Goal: Task Accomplishment & Management: Manage account settings

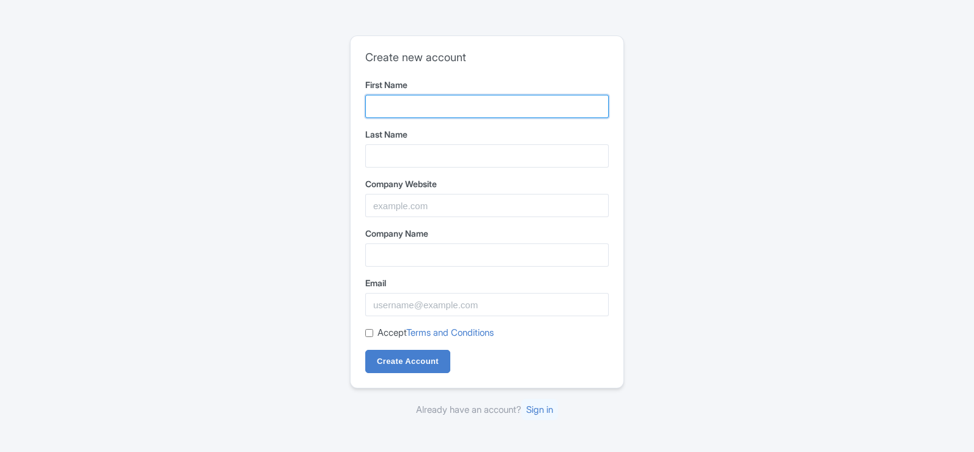
click at [432, 112] on input "First Name" at bounding box center [486, 106] width 243 height 23
type input "Chauffeured"
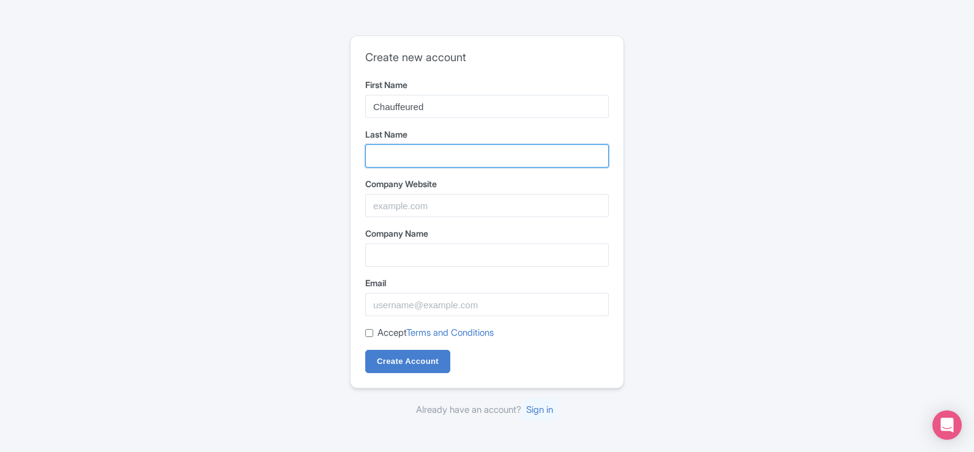
type input "Melbourne"
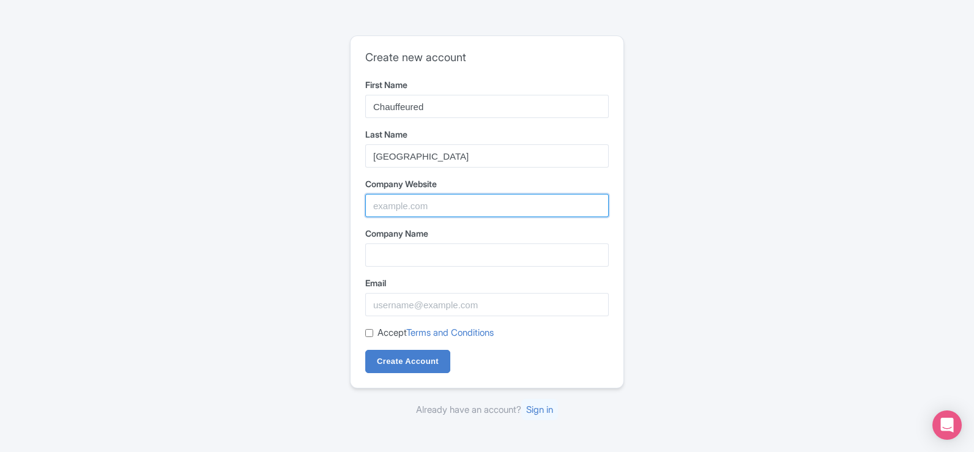
type input "Chauffeured Services [GEOGRAPHIC_DATA]"
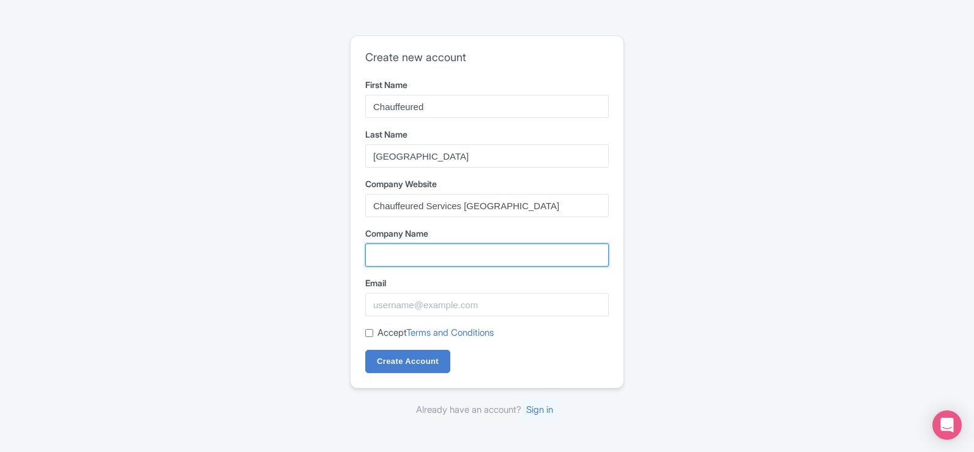
type input "Chauffeured Services [GEOGRAPHIC_DATA]"
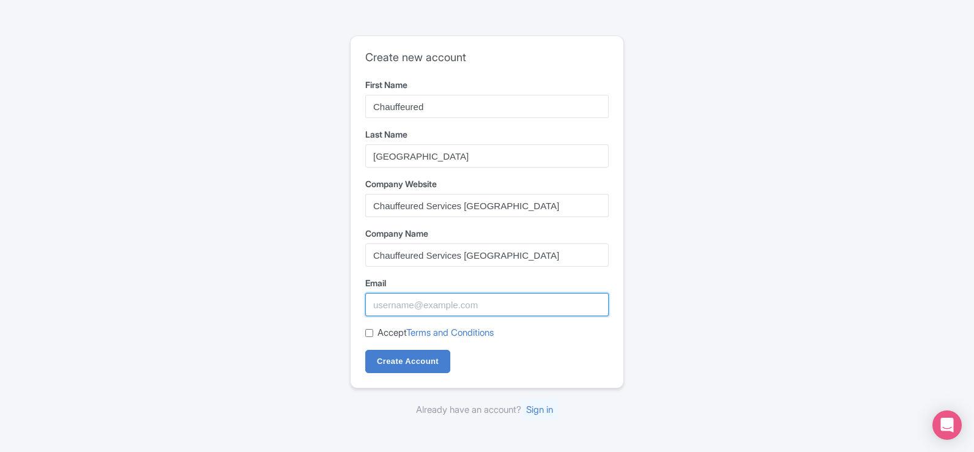
type input "chauffeuredservicesmel@gmail.com"
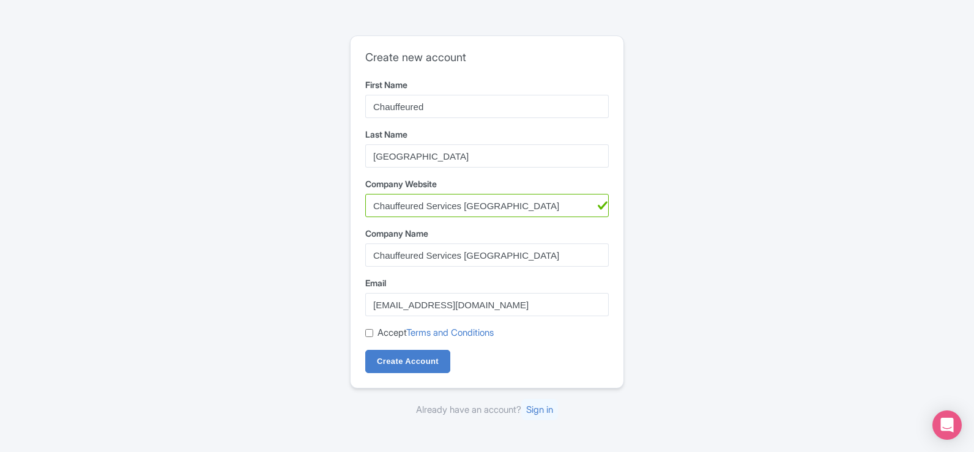
click at [739, 187] on div "Create new account First Name Chauffeured Last Name Melbourne Company Website C…" at bounding box center [486, 226] width 783 height 391
drag, startPoint x: 426, startPoint y: 206, endPoint x: 556, endPoint y: 204, distance: 130.3
click at [556, 204] on input "Chauffeured Services [GEOGRAPHIC_DATA]" at bounding box center [486, 205] width 243 height 23
drag, startPoint x: 429, startPoint y: 160, endPoint x: 347, endPoint y: 158, distance: 82.0
click at [347, 158] on div "Create new account First Name Chauffeured Last Name Melbourne Company Website C…" at bounding box center [486, 226] width 783 height 391
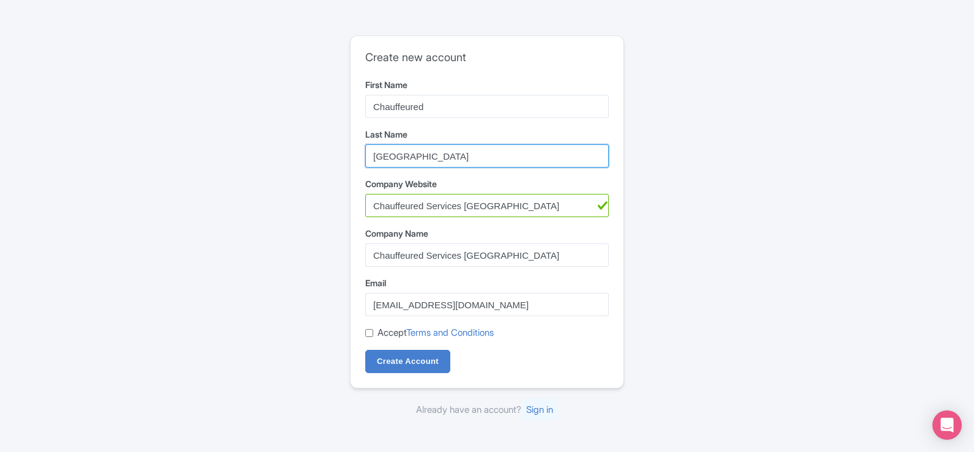
paste input "Services"
type input "Services Melbourne"
click at [566, 277] on label "Email" at bounding box center [486, 282] width 243 height 13
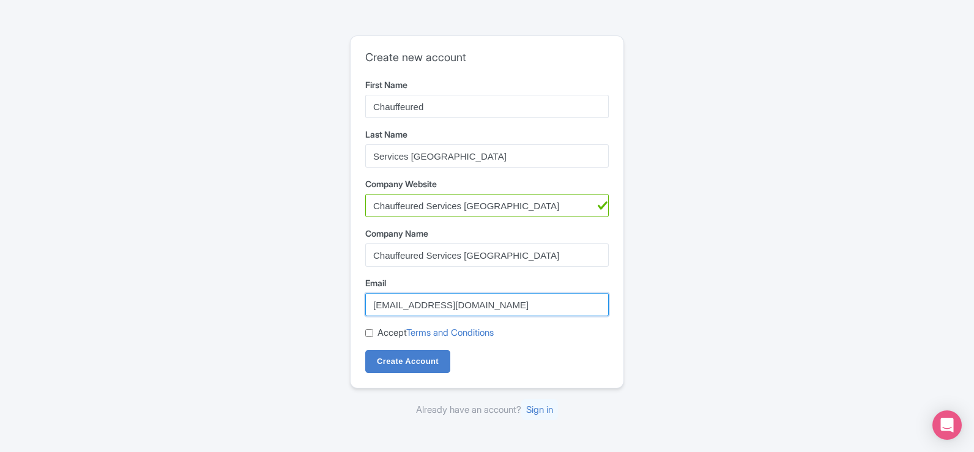
click at [566, 293] on input "chauffeuredservicesmel@gmail.com" at bounding box center [486, 304] width 243 height 23
click at [372, 330] on input "Accept Terms and Conditions" at bounding box center [369, 333] width 8 height 8
checkbox input "true"
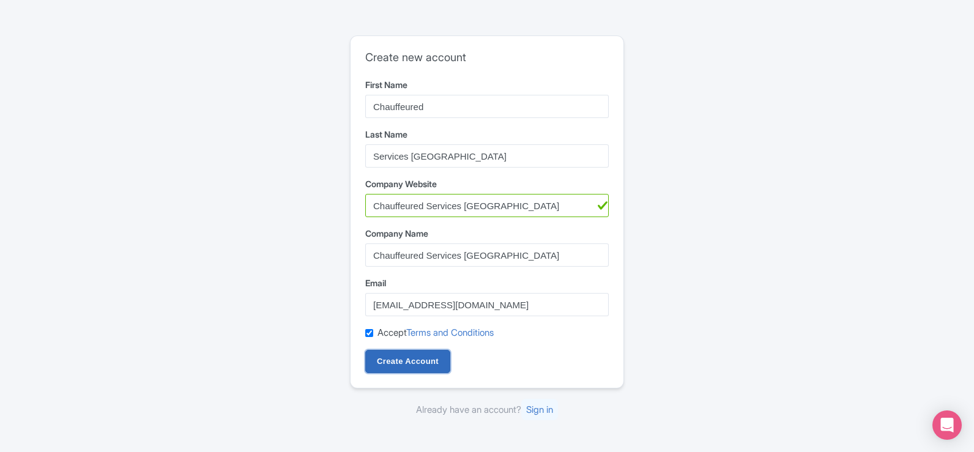
click at [415, 362] on input "Create Account" at bounding box center [407, 361] width 85 height 23
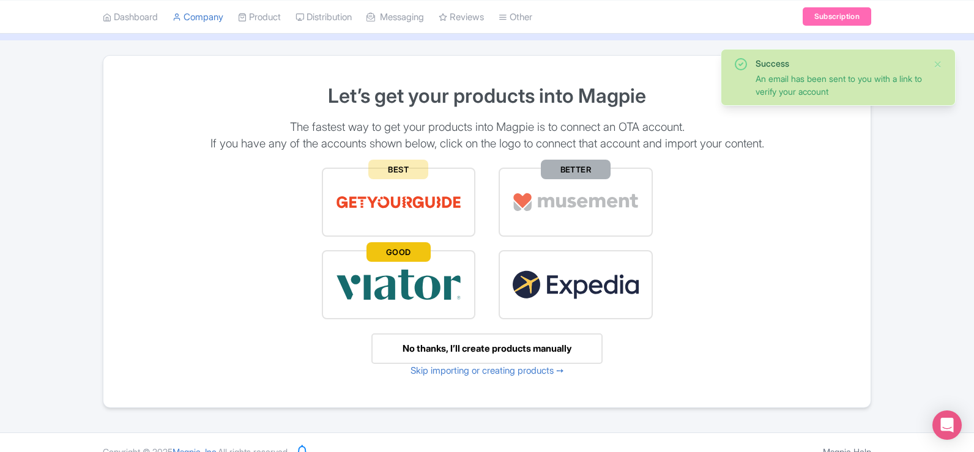
scroll to position [78, 0]
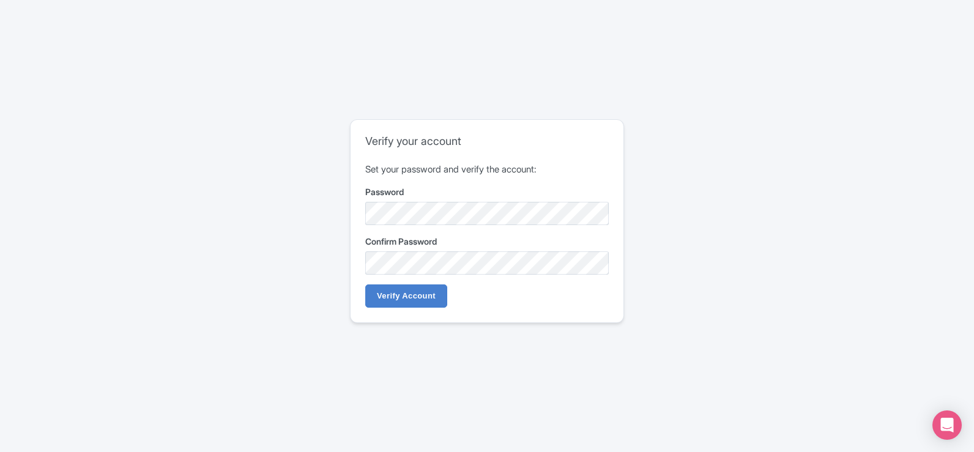
click at [398, 313] on div "Verify your account Set your password and verify the account: Password Confirm …" at bounding box center [487, 221] width 273 height 202
click at [398, 302] on input "Verify Account" at bounding box center [406, 295] width 82 height 23
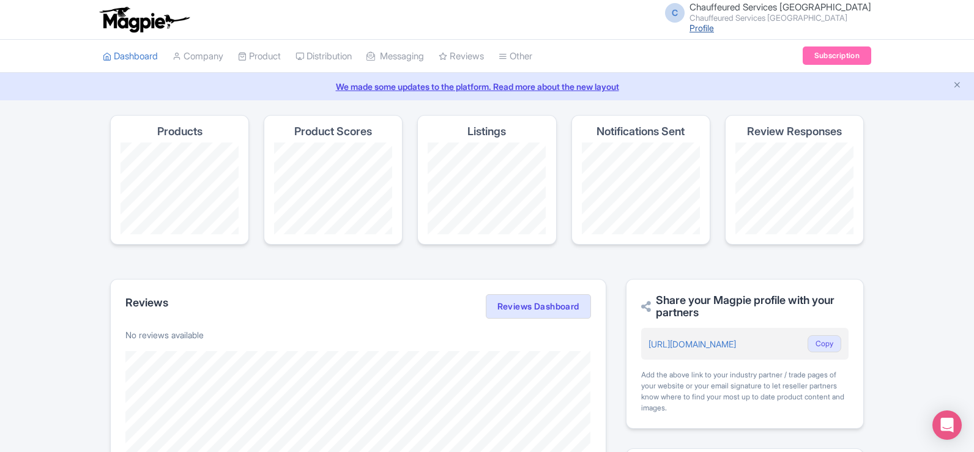
click at [714, 28] on link "Profile" at bounding box center [701, 28] width 24 height 10
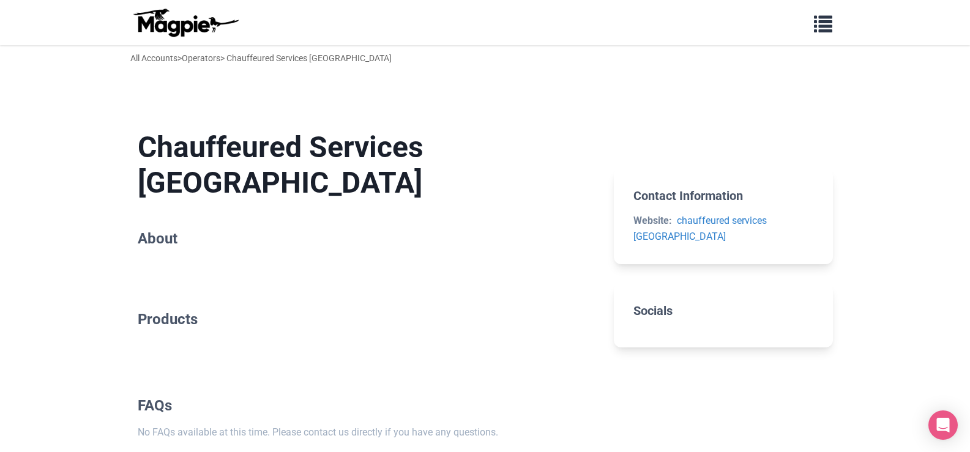
click at [154, 230] on h2 "About" at bounding box center [366, 239] width 457 height 18
click at [830, 21] on span "button" at bounding box center [823, 21] width 18 height 18
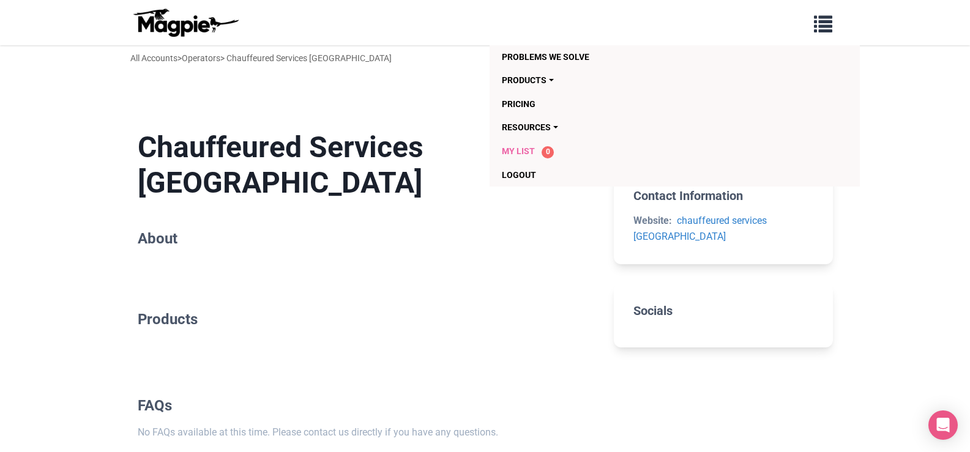
click at [531, 152] on span "My List" at bounding box center [518, 151] width 33 height 10
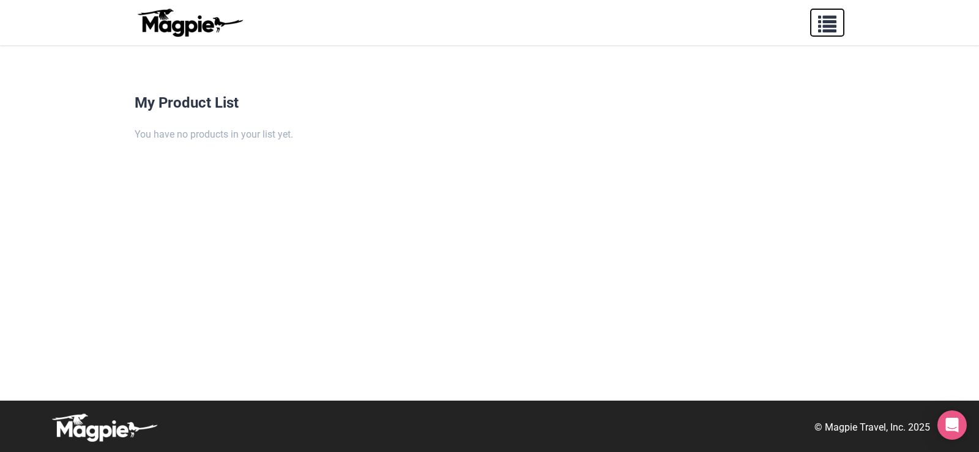
click at [839, 36] on button "button" at bounding box center [827, 23] width 34 height 28
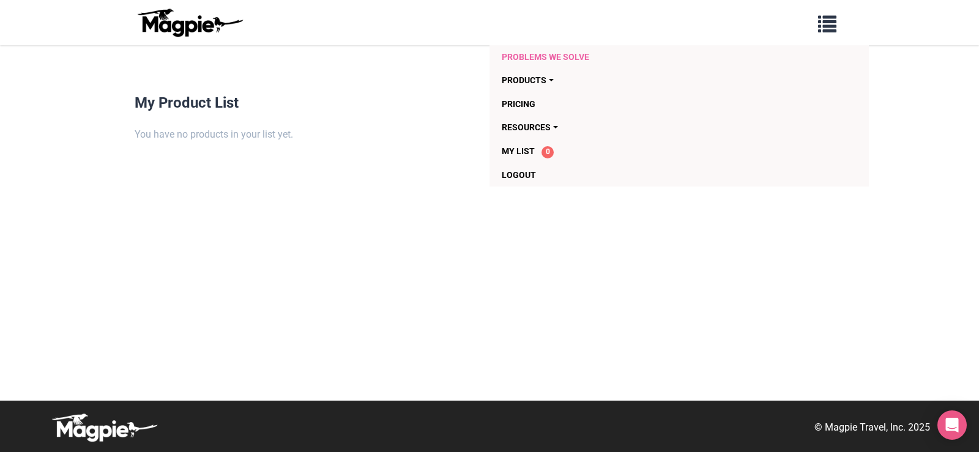
click at [534, 57] on link "Problems we solve" at bounding box center [609, 56] width 214 height 23
click at [533, 83] on link "Products" at bounding box center [609, 80] width 214 height 23
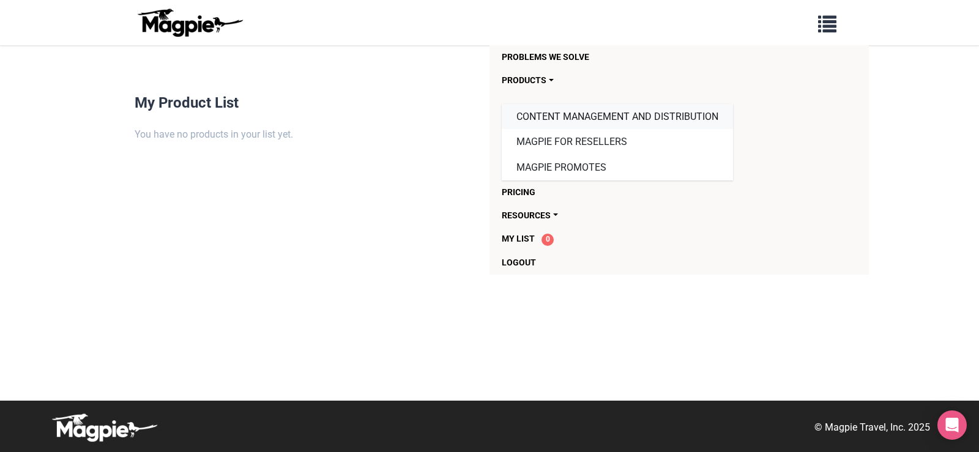
click at [582, 120] on link "Content Management and Distribution" at bounding box center [617, 117] width 231 height 26
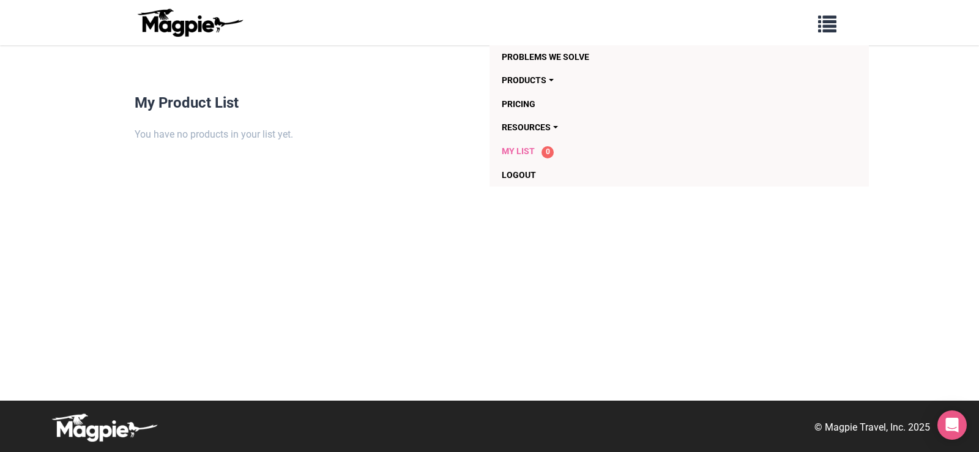
click at [518, 155] on span "My List" at bounding box center [518, 151] width 33 height 10
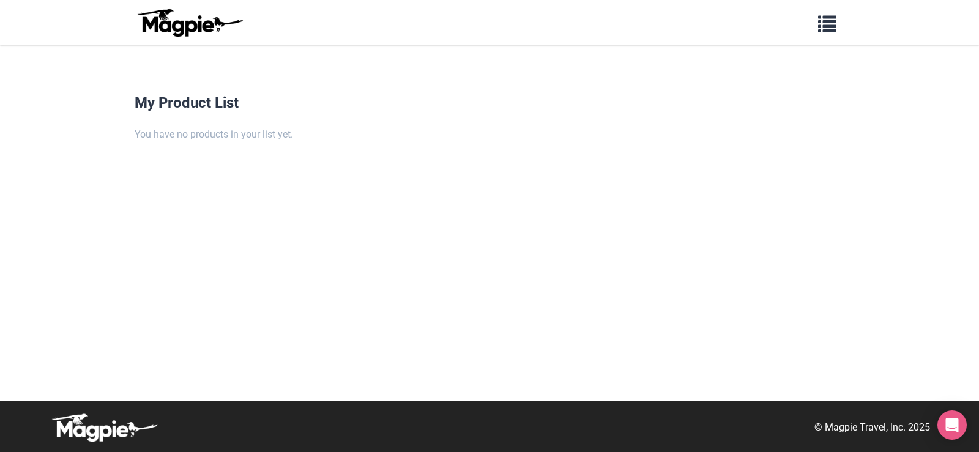
click at [307, 143] on div "My Product List You have no products in your list yet." at bounding box center [489, 247] width 734 height 306
click at [238, 106] on h4 "My Product List" at bounding box center [490, 103] width 710 height 18
click at [820, 26] on span "button" at bounding box center [827, 21] width 18 height 18
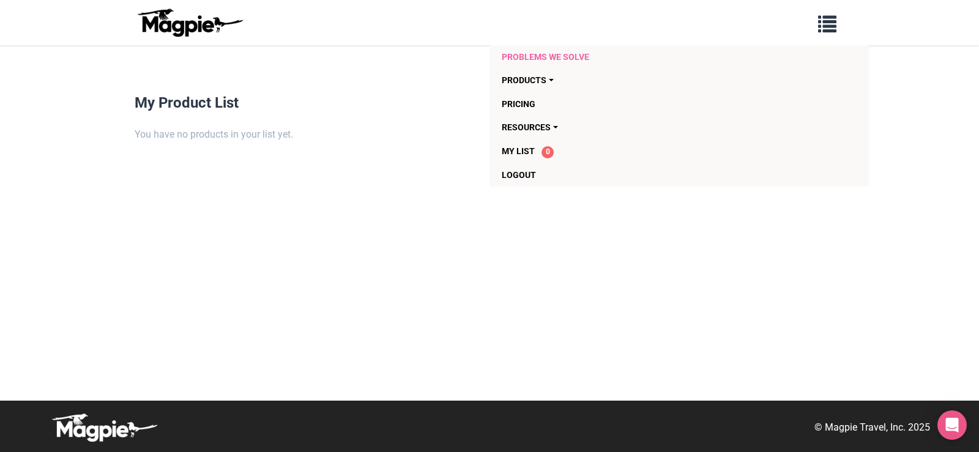
click at [547, 56] on link "Problems we solve" at bounding box center [609, 56] width 214 height 23
click at [514, 81] on link "Products" at bounding box center [609, 80] width 214 height 23
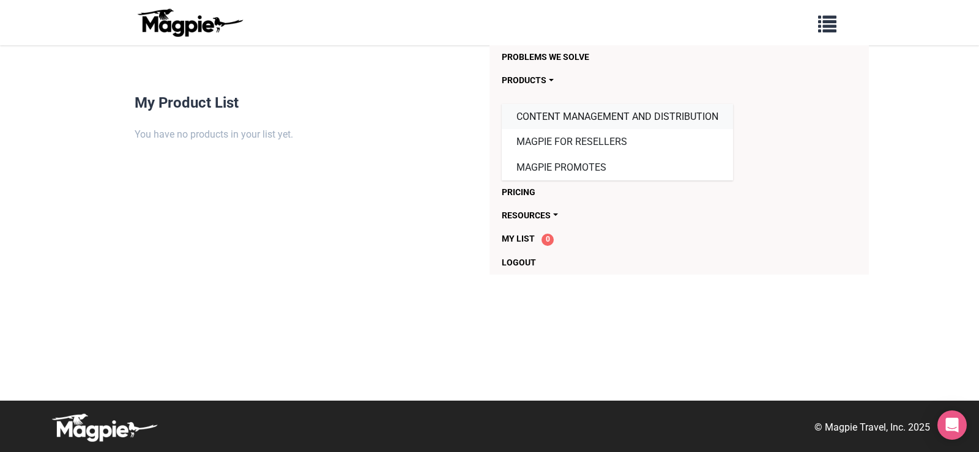
click at [552, 126] on link "Content Management and Distribution" at bounding box center [617, 117] width 231 height 26
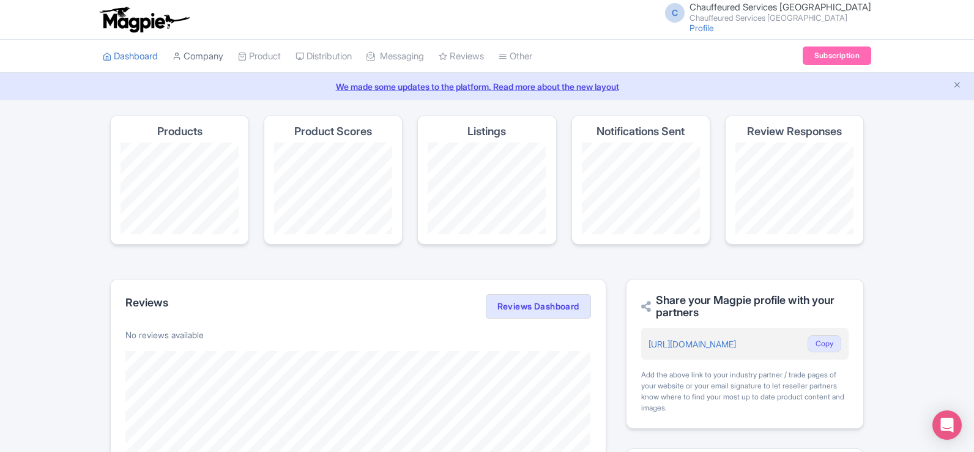
click at [202, 55] on link "Company" at bounding box center [198, 57] width 51 height 34
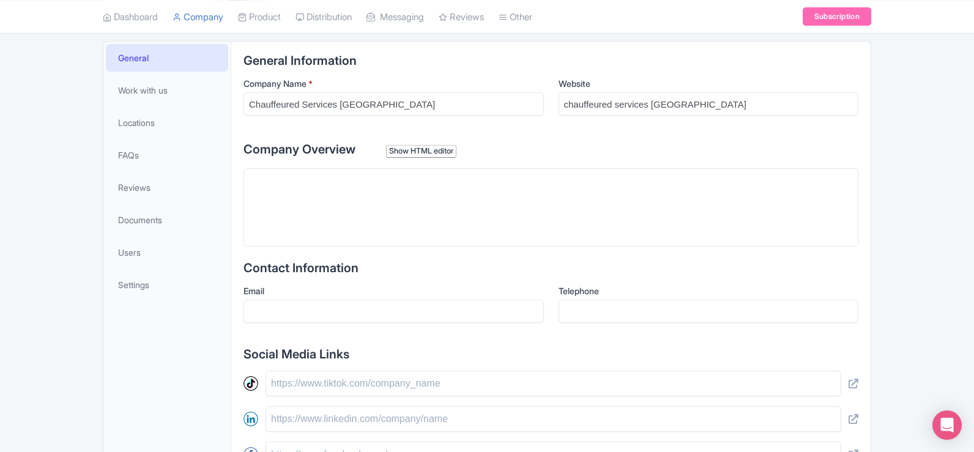
scroll to position [184, 0]
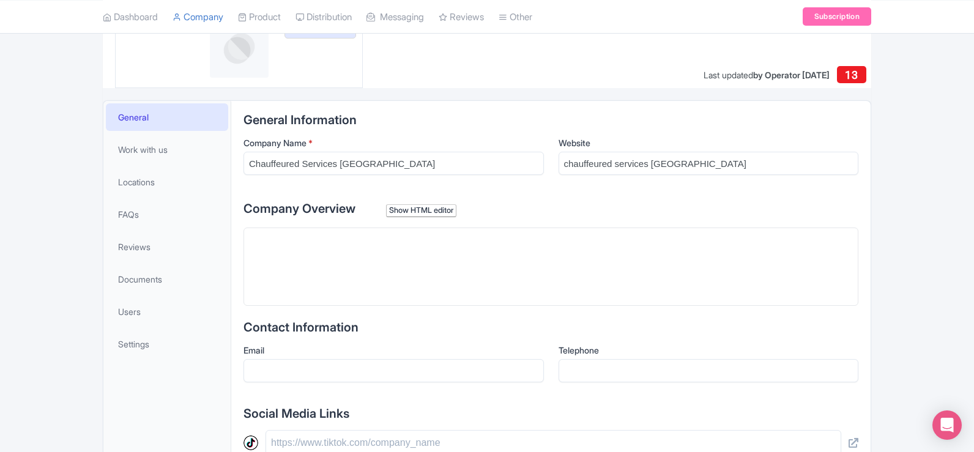
click at [429, 212] on div "Show HTML editor" at bounding box center [421, 210] width 70 height 13
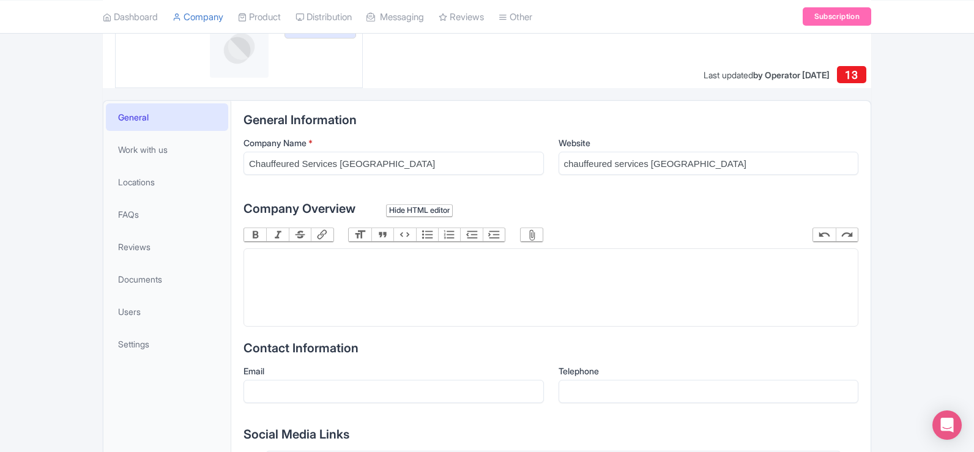
click at [421, 210] on div "Hide HTML editor" at bounding box center [419, 210] width 67 height 13
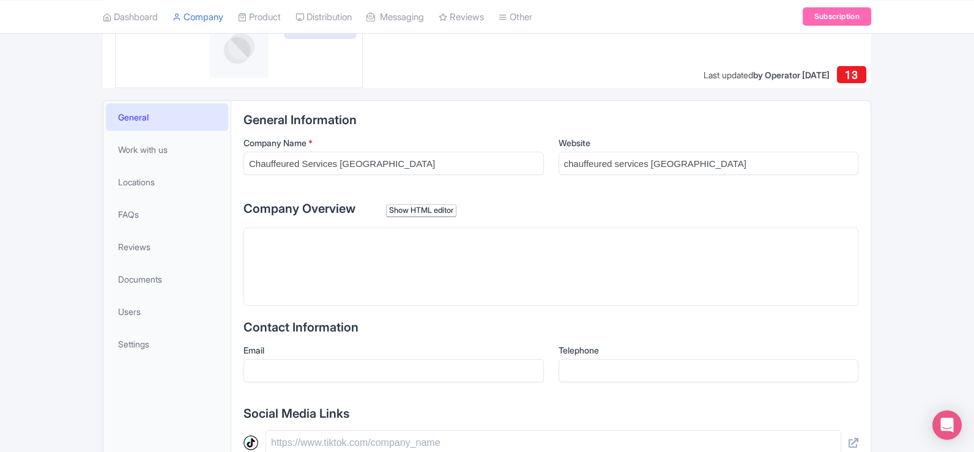
click at [425, 204] on div "Show HTML editor" at bounding box center [421, 210] width 70 height 13
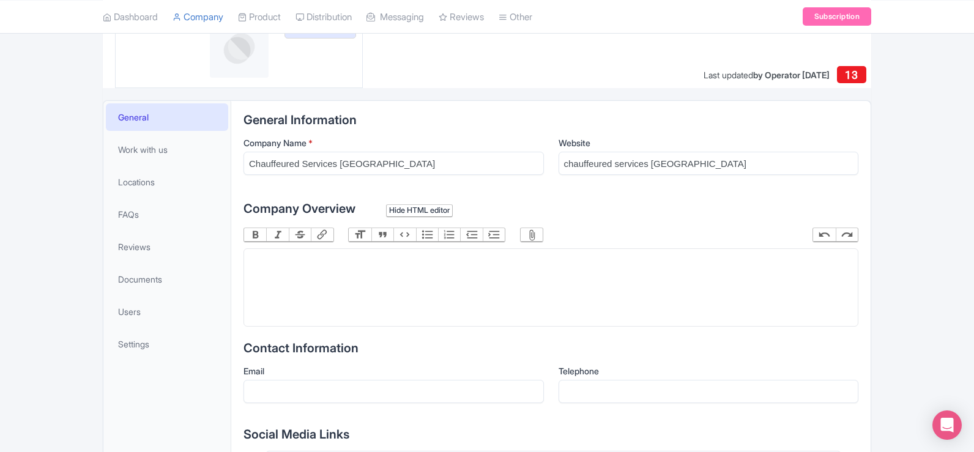
click at [425, 204] on div "Hide HTML editor" at bounding box center [419, 210] width 67 height 13
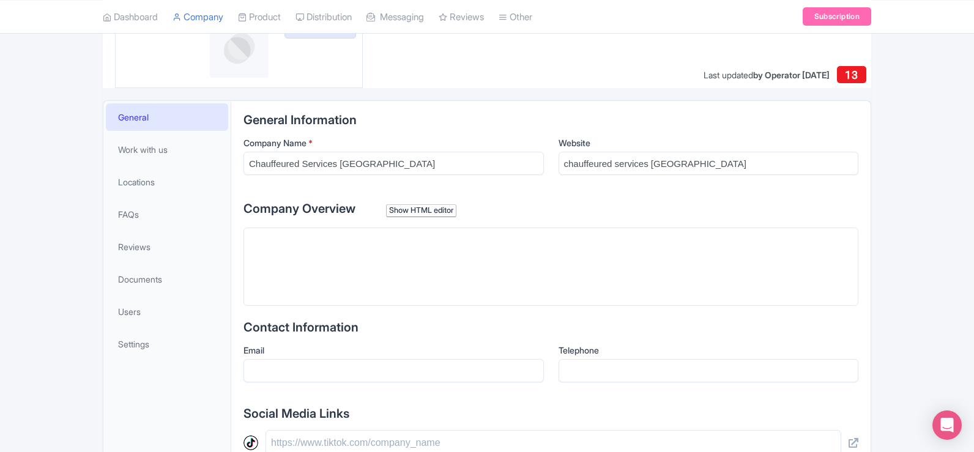
click at [427, 212] on div "Show HTML editor" at bounding box center [421, 210] width 70 height 13
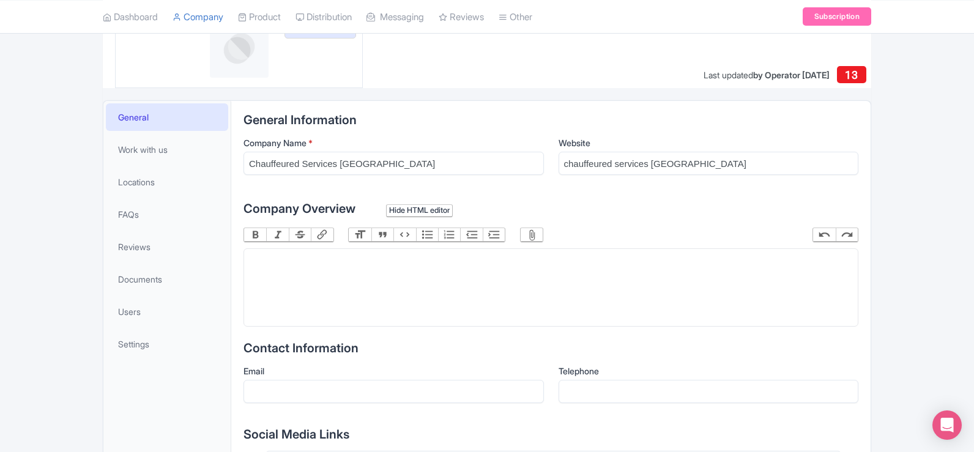
click at [427, 208] on div "Hide HTML editor" at bounding box center [419, 210] width 67 height 13
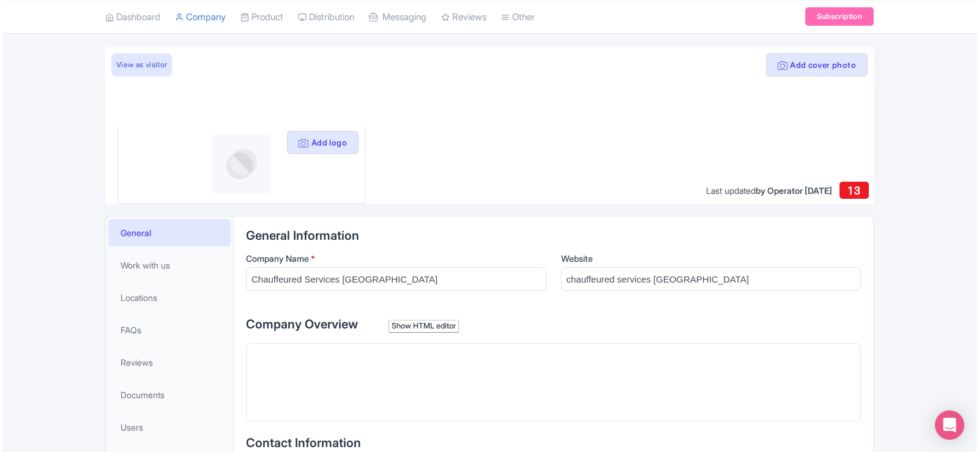
scroll to position [61, 0]
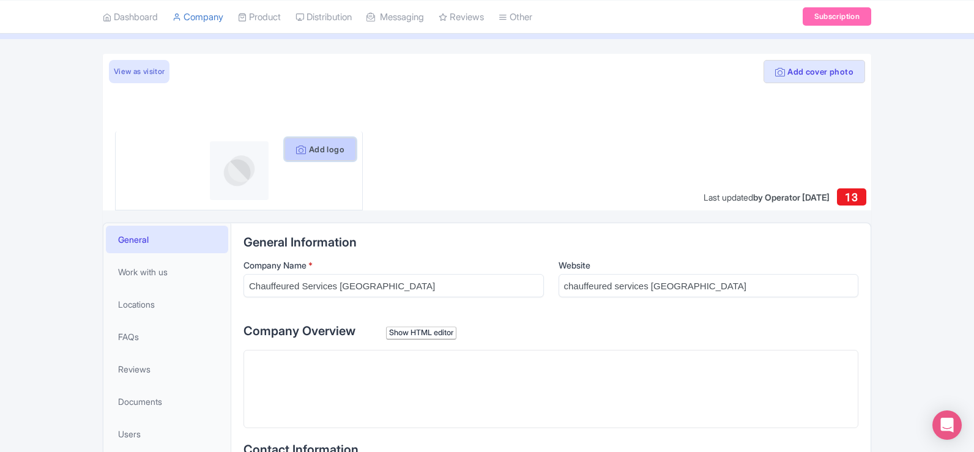
click at [319, 153] on button "Add logo" at bounding box center [320, 149] width 72 height 23
click at [309, 148] on button "Add logo" at bounding box center [320, 149] width 72 height 23
click at [244, 173] on img at bounding box center [239, 170] width 59 height 59
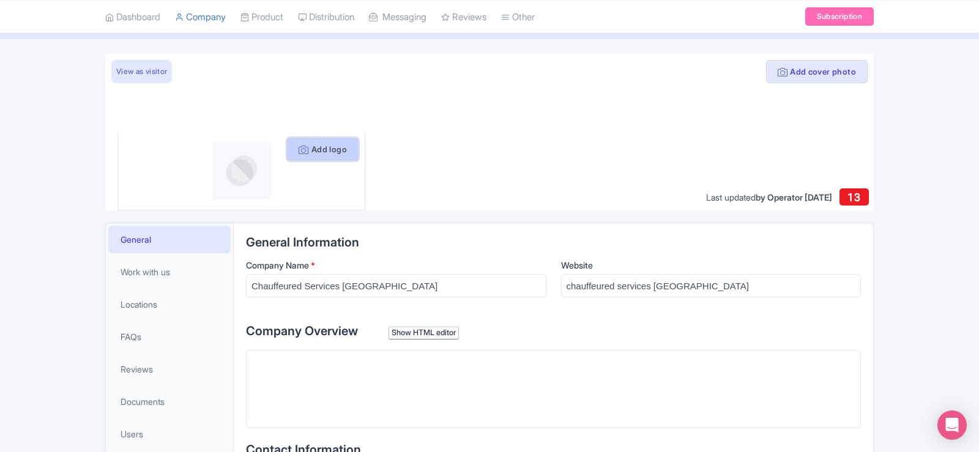
click at [339, 144] on button "Add logo" at bounding box center [323, 149] width 72 height 23
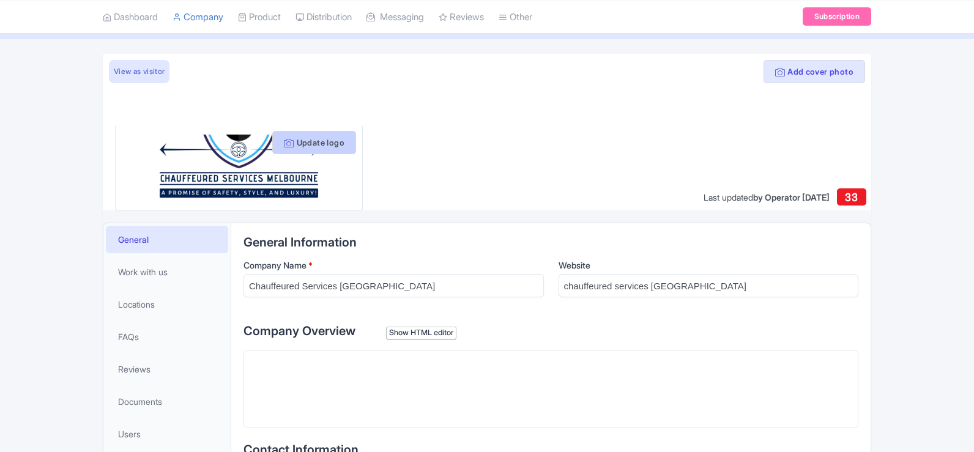
scroll to position [61, 0]
click at [314, 147] on button "Update logo" at bounding box center [314, 142] width 84 height 23
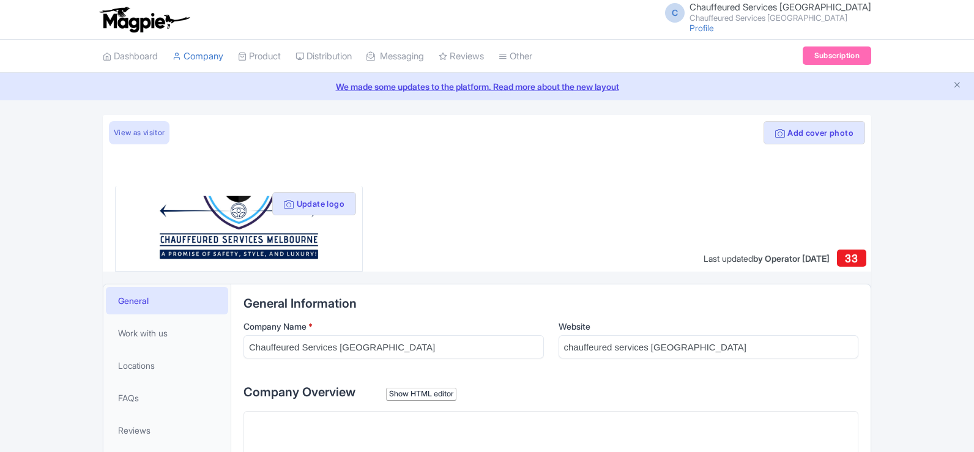
scroll to position [61, 0]
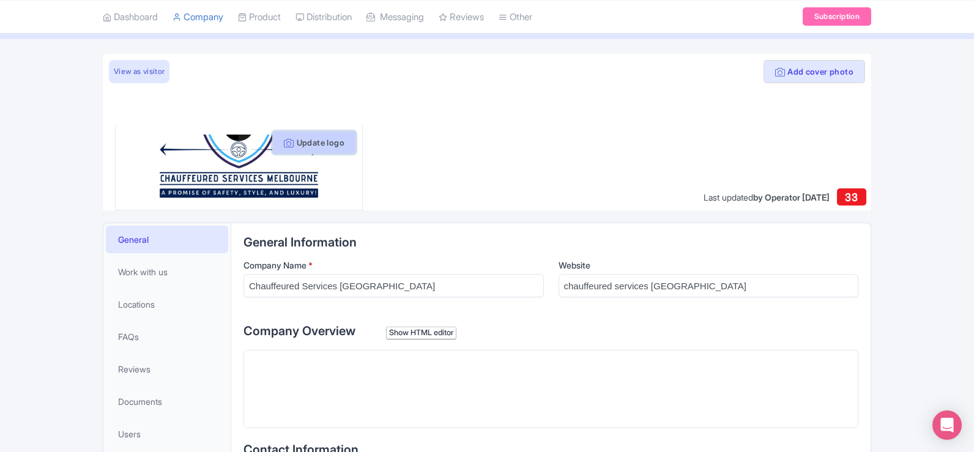
click at [311, 137] on button "Update logo" at bounding box center [314, 142] width 84 height 23
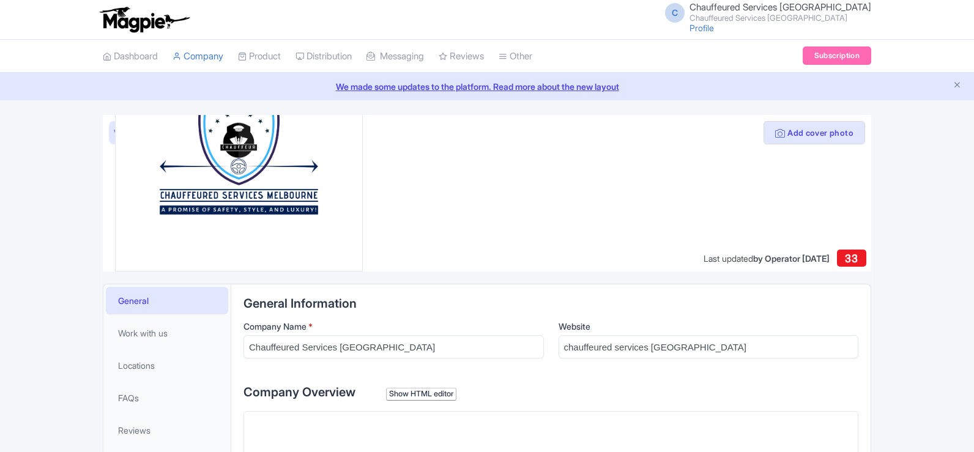
click at [258, 182] on img at bounding box center [238, 162] width 197 height 197
click at [859, 145] on div at bounding box center [487, 193] width 768 height 157
click at [827, 132] on button "Add cover photo" at bounding box center [814, 132] width 102 height 23
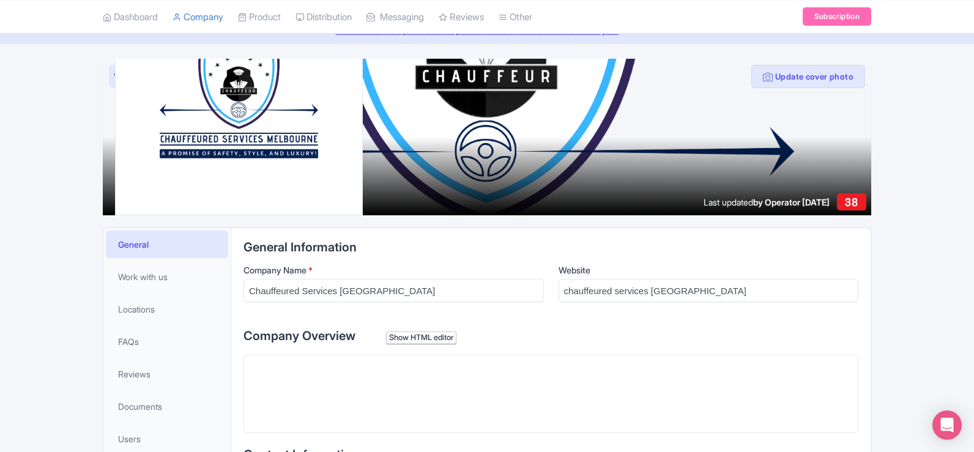
scroll to position [122, 0]
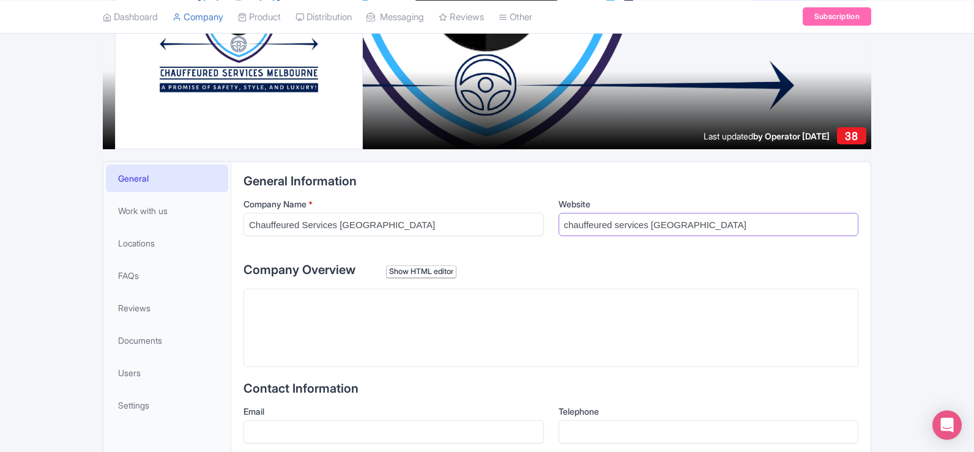
drag, startPoint x: 700, startPoint y: 231, endPoint x: 522, endPoint y: 245, distance: 178.0
click at [522, 245] on div "Company Name * Chauffeured Services Melbourne Website chauffeured services melb…" at bounding box center [550, 222] width 615 height 48
paste input "https://chauffeuredservicesmelbourne.com.au/"
type input "https://chauffeuredservicesmelbourne.com.au/"
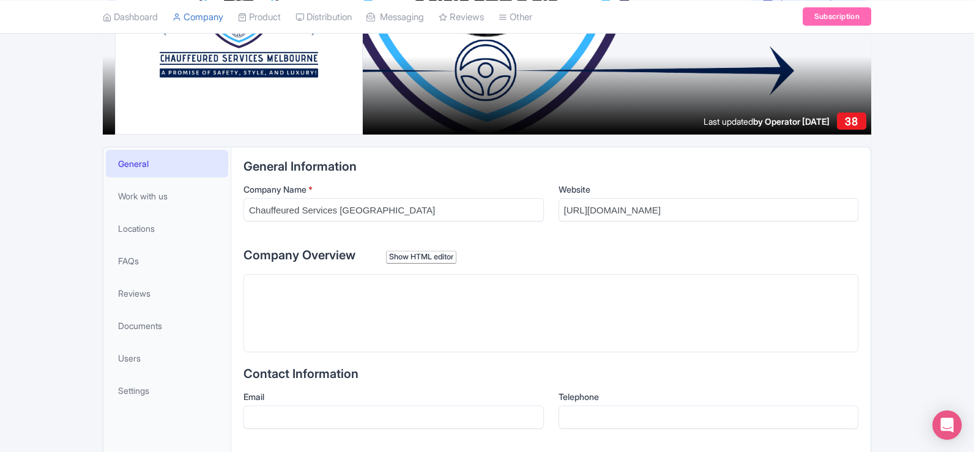
scroll to position [245, 0]
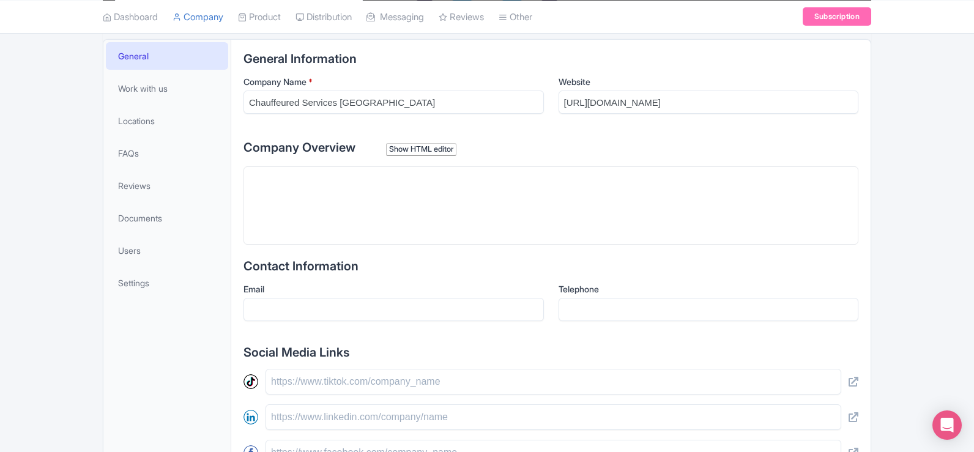
click at [421, 212] on trix-editor at bounding box center [550, 205] width 615 height 78
paste trix-editor "<div>Premium Chauffeur Cars</div><h1>Chauffeured Services Melbourne</h1><div>Pr…"
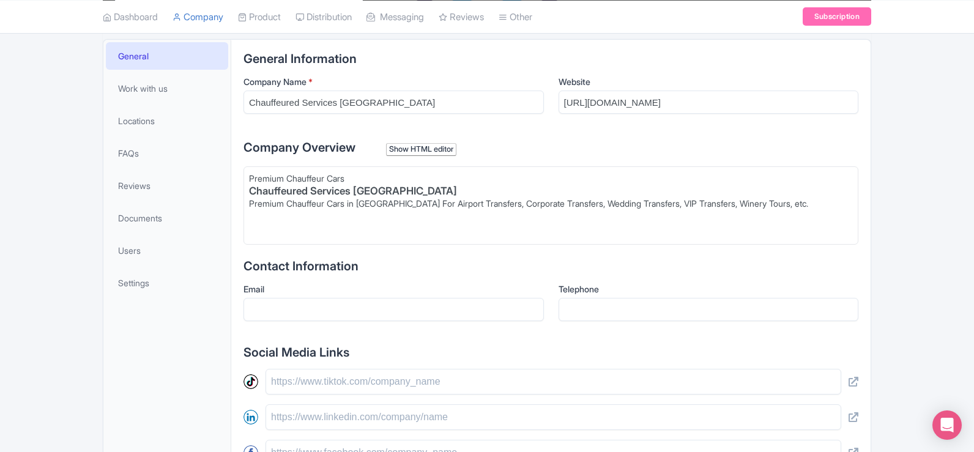
type trix-editor "<div>Premium Chauffeur Cars</div><h1>Chauffeured Services Melbourne</h1><div>Pr…"
click at [881, 245] on div "Update cover photo View as visitor Update logo Last updated by Operator Sep 04,…" at bounding box center [487, 291] width 974 height 842
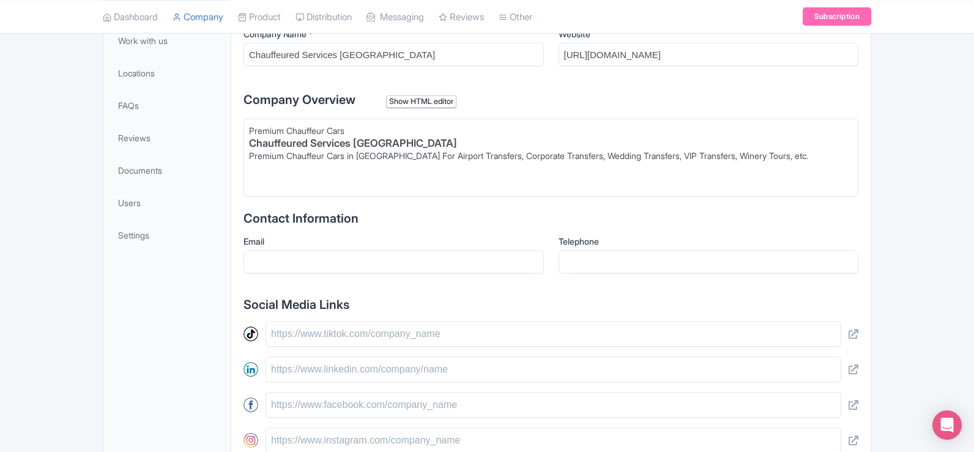
scroll to position [306, 0]
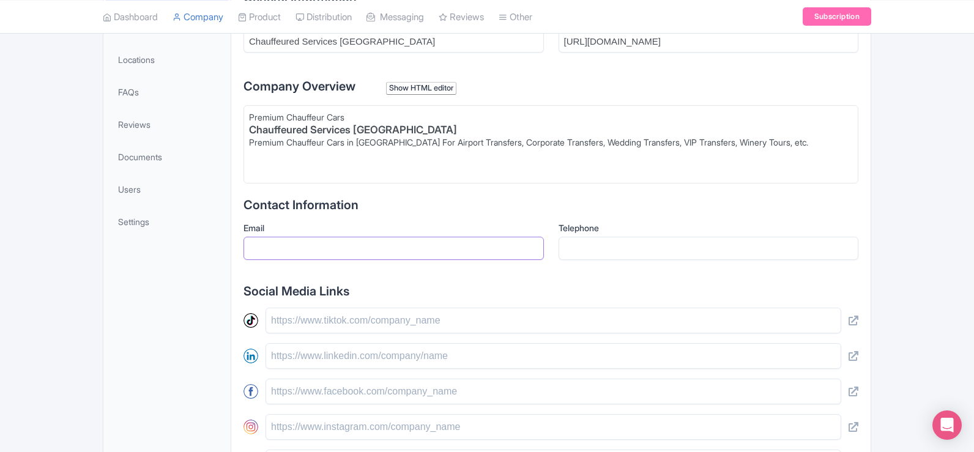
click at [431, 240] on input "Email" at bounding box center [393, 248] width 300 height 23
click at [419, 247] on input "Email" at bounding box center [393, 248] width 300 height 23
paste input "[EMAIL_ADDRESS][DOMAIN_NAME]"
type input "[EMAIL_ADDRESS][DOMAIN_NAME]"
click at [604, 244] on input "Telephone" at bounding box center [708, 248] width 300 height 23
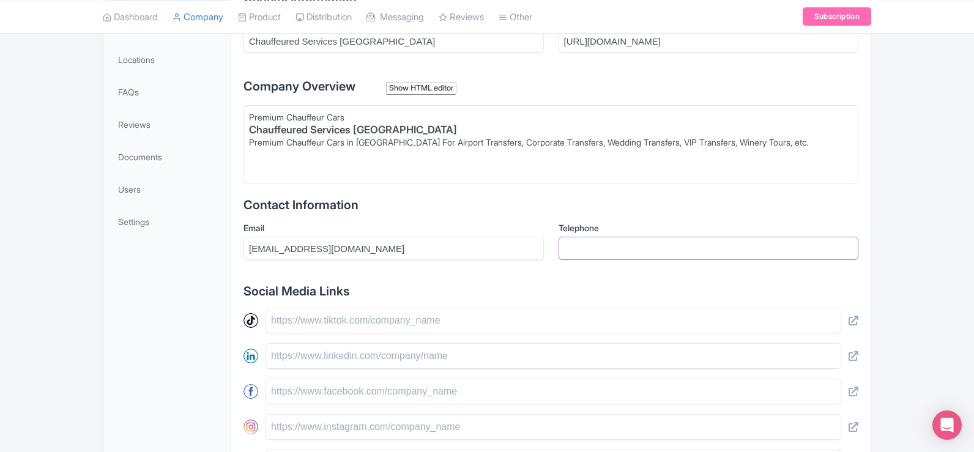
click at [628, 243] on input "Telephone" at bounding box center [708, 248] width 300 height 23
paste input "[PHONE_NUMBER]"
type input "[PHONE_NUMBER]"
click at [636, 204] on h2 "Contact Information" at bounding box center [550, 204] width 615 height 13
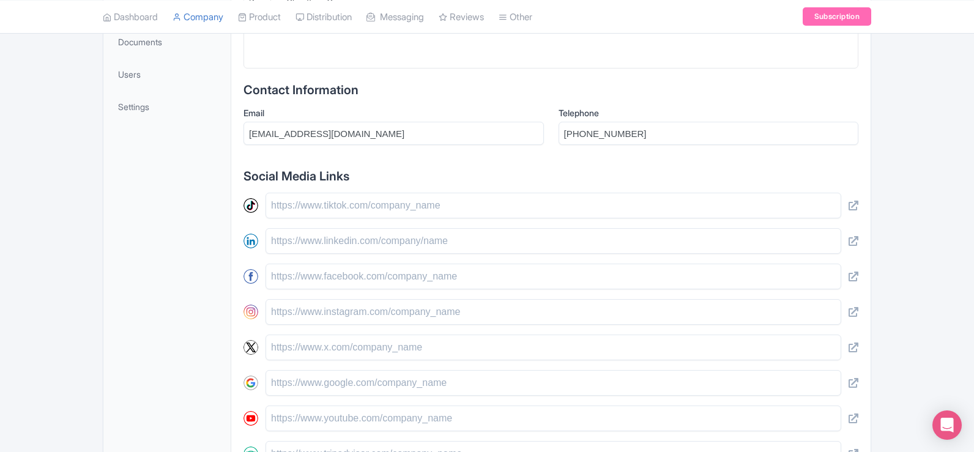
scroll to position [428, 0]
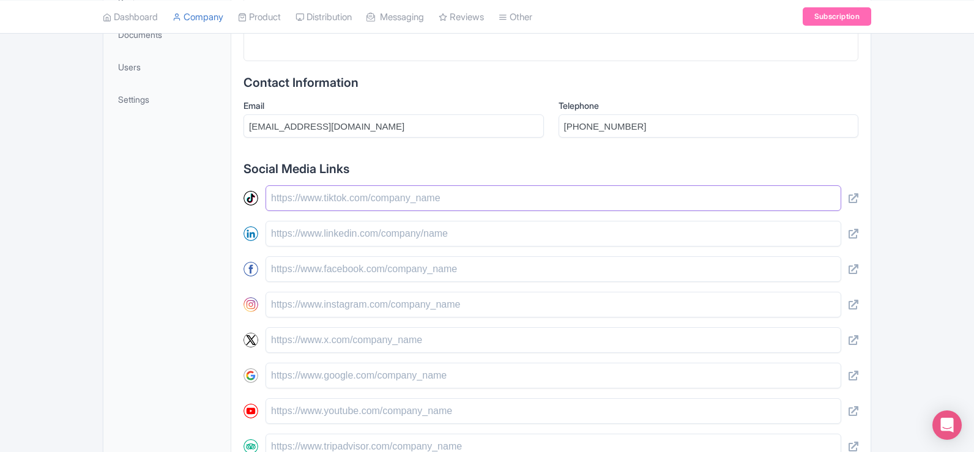
click at [390, 198] on input "text" at bounding box center [553, 198] width 576 height 26
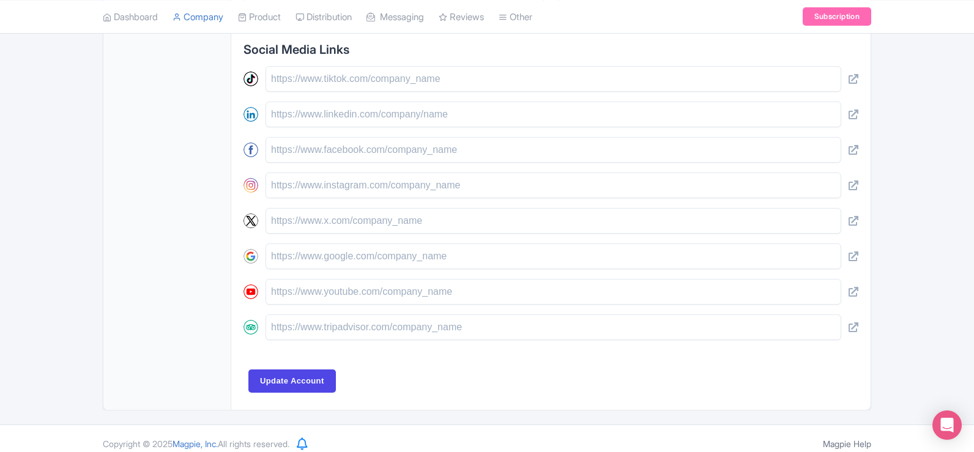
scroll to position [558, 0]
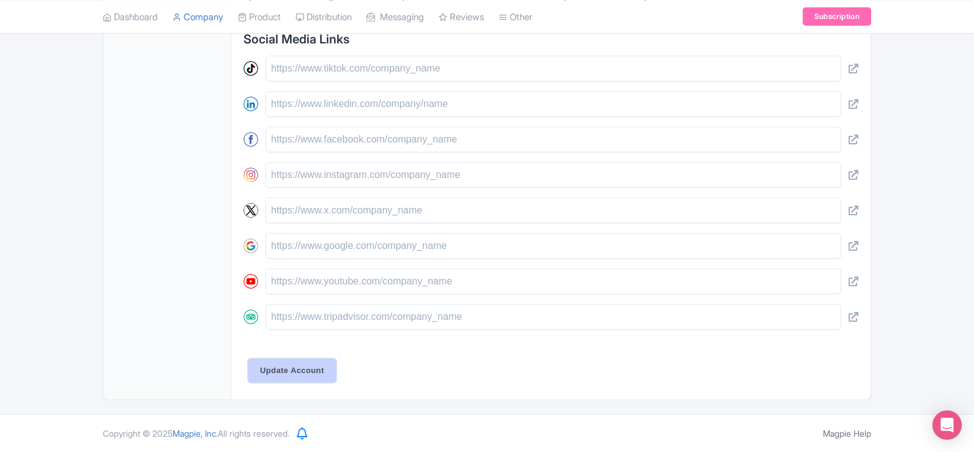
click at [276, 377] on input "Update Account" at bounding box center [291, 370] width 87 height 23
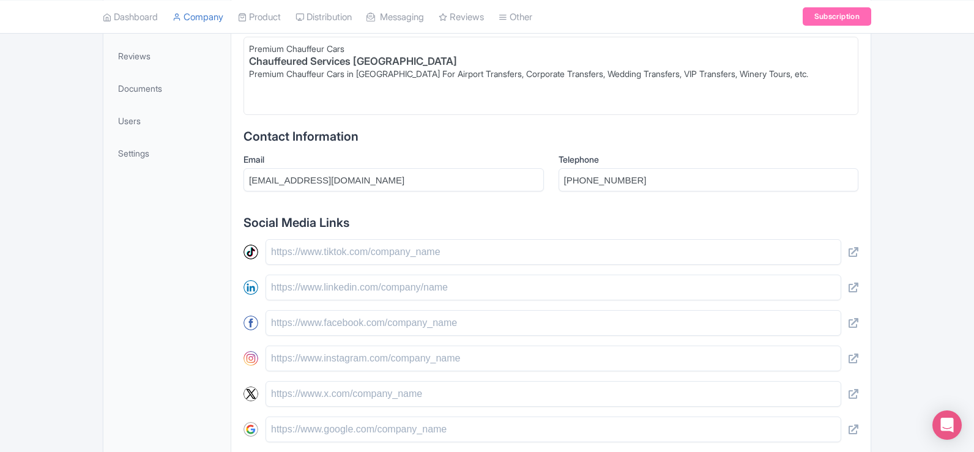
scroll to position [191, 0]
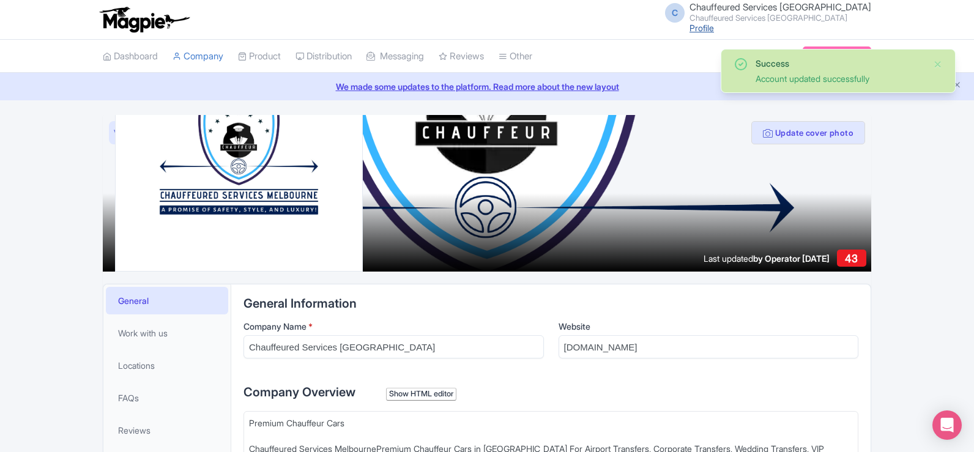
click at [714, 28] on link "Profile" at bounding box center [701, 28] width 24 height 10
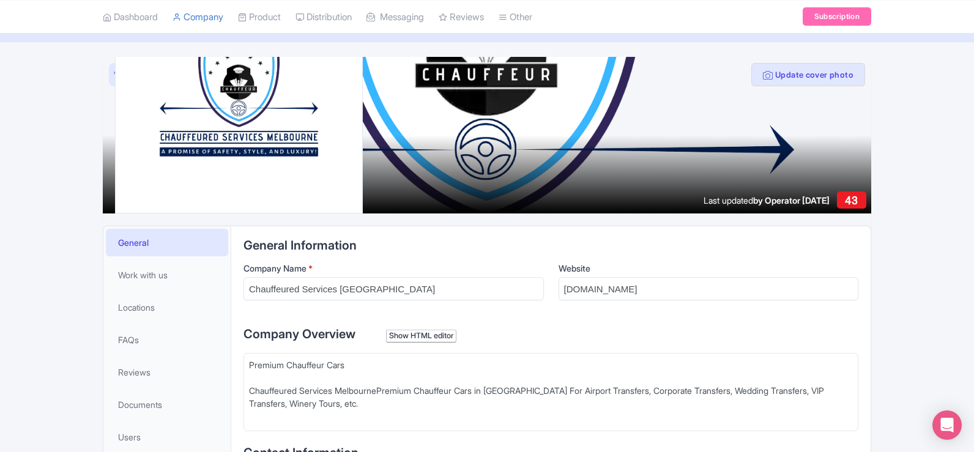
scroll to position [184, 0]
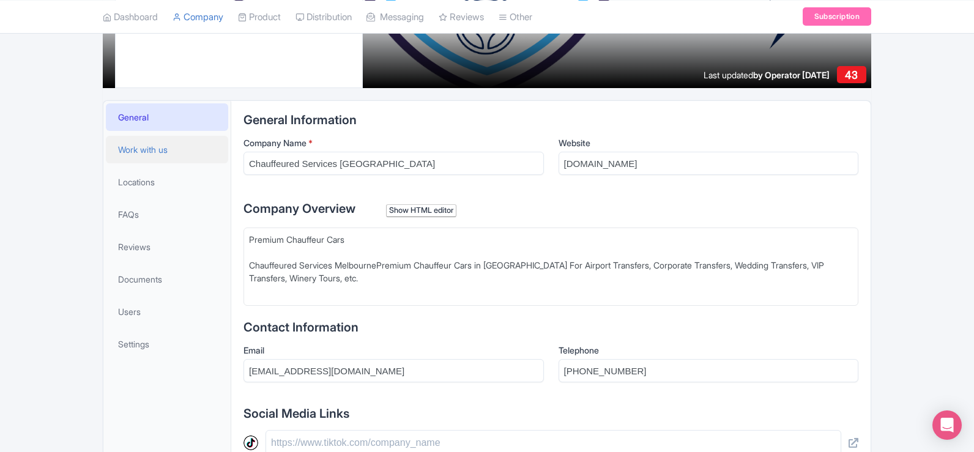
click at [147, 151] on span "Work with us" at bounding box center [143, 149] width 50 height 13
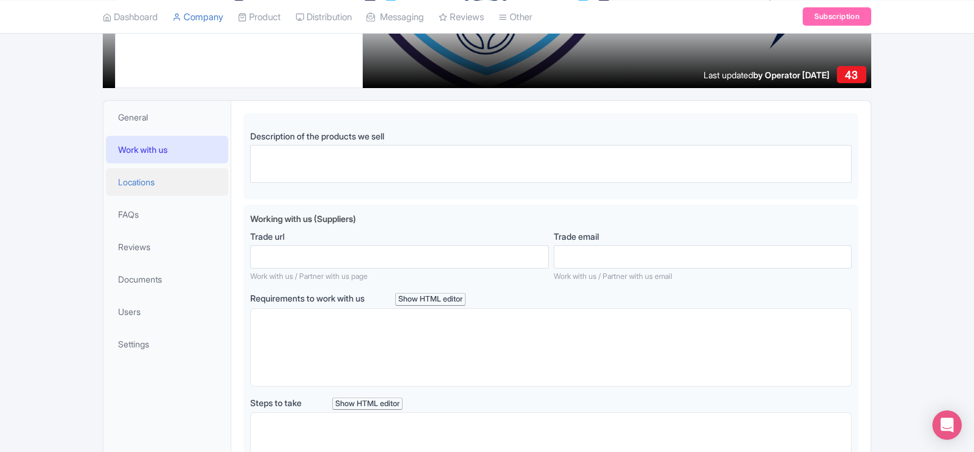
click at [141, 178] on span "Locations" at bounding box center [136, 182] width 37 height 13
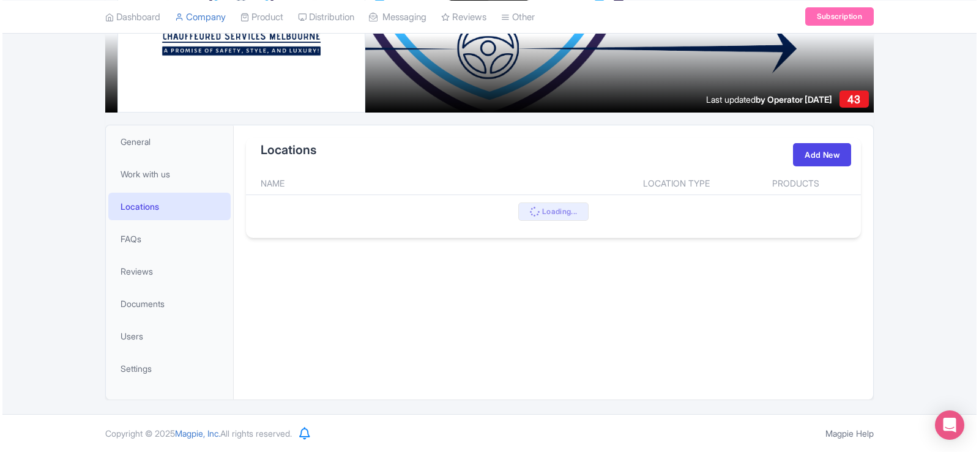
scroll to position [159, 0]
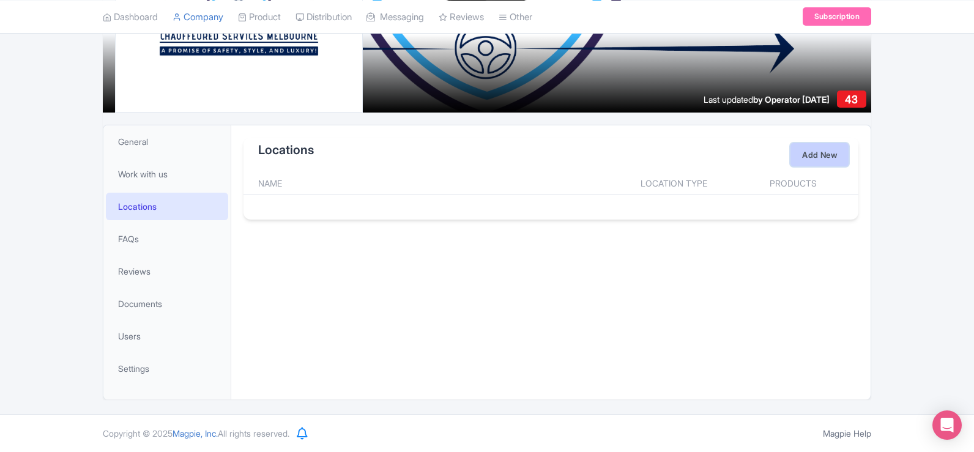
click at [819, 147] on link "Add New" at bounding box center [819, 154] width 58 height 23
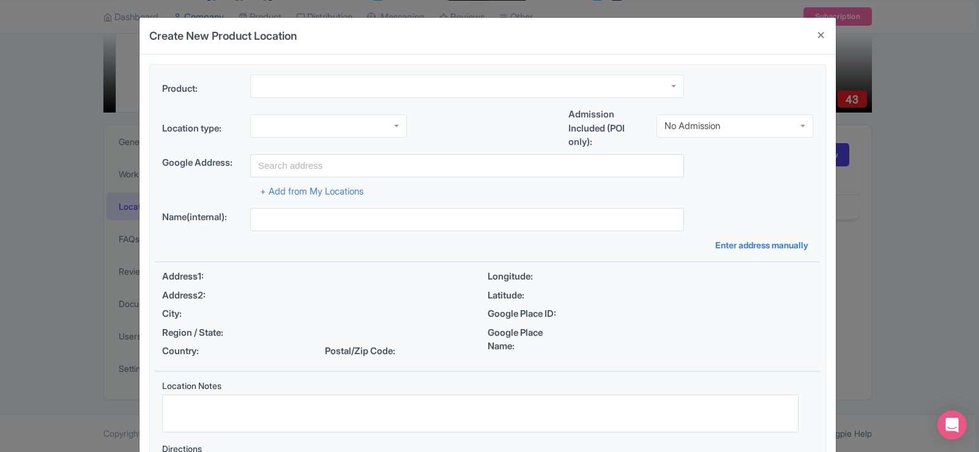
click at [311, 80] on div at bounding box center [467, 86] width 434 height 23
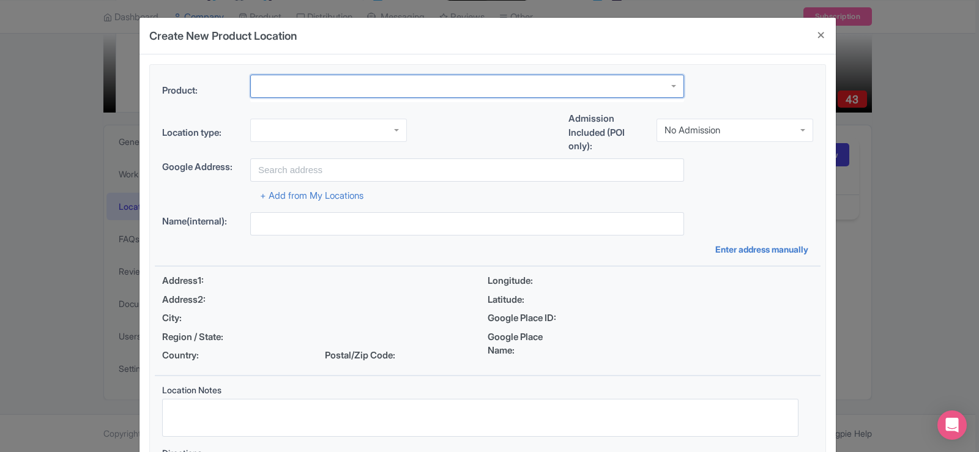
click at [328, 139] on div at bounding box center [328, 130] width 157 height 23
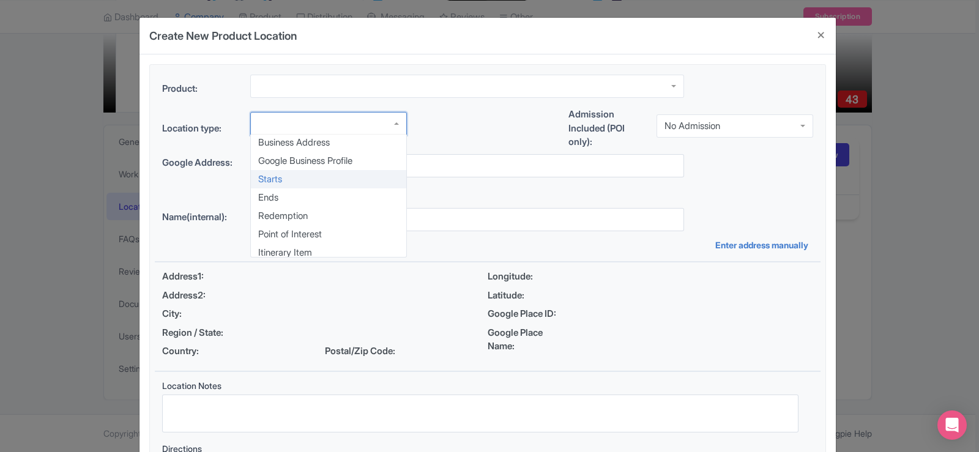
scroll to position [0, 0]
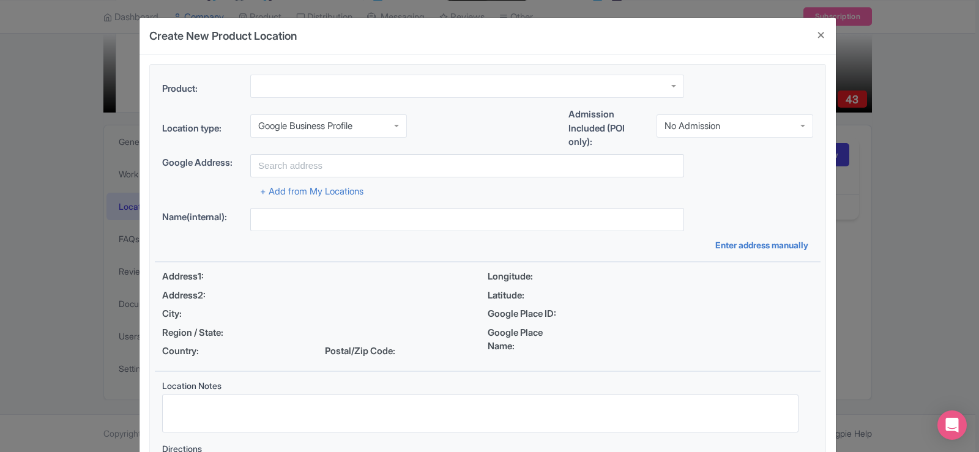
click at [312, 89] on div at bounding box center [467, 86] width 434 height 23
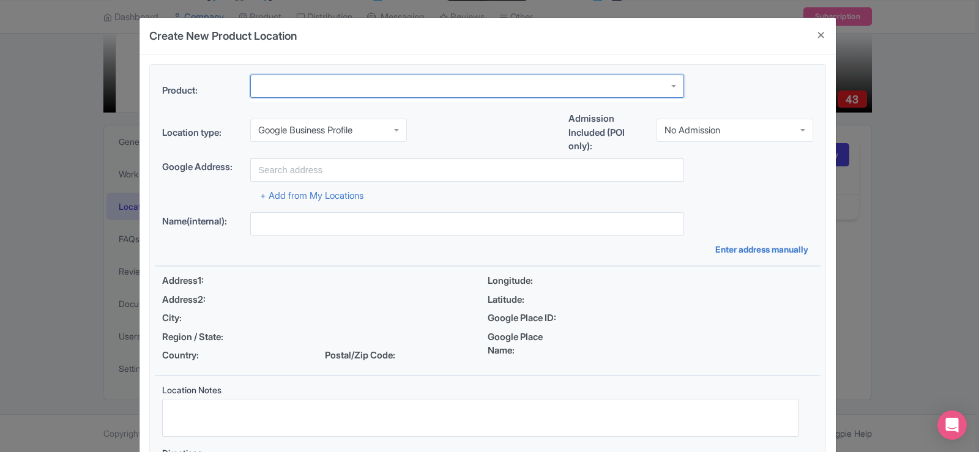
click at [330, 85] on div at bounding box center [467, 86] width 434 height 23
click at [332, 89] on div at bounding box center [467, 86] width 434 height 23
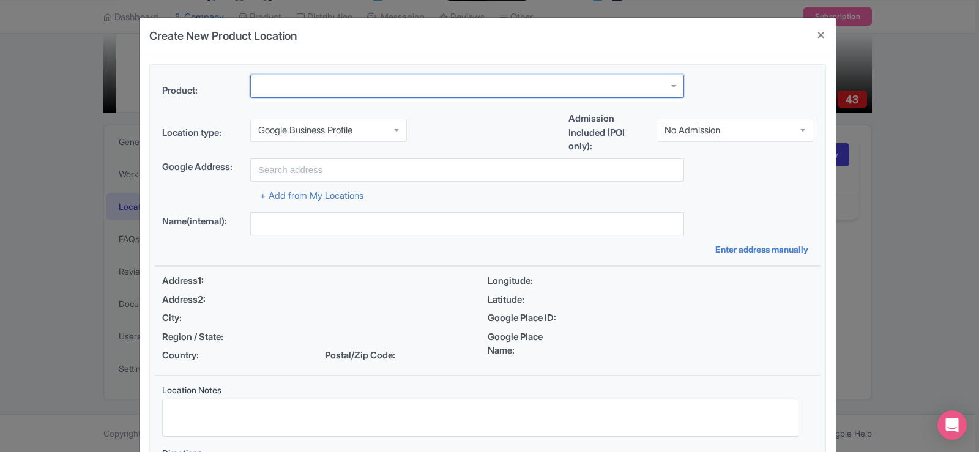
click at [579, 57] on div "Product: Location type: Google Business Profile Google Business Profile Busines…" at bounding box center [487, 290] width 696 height 473
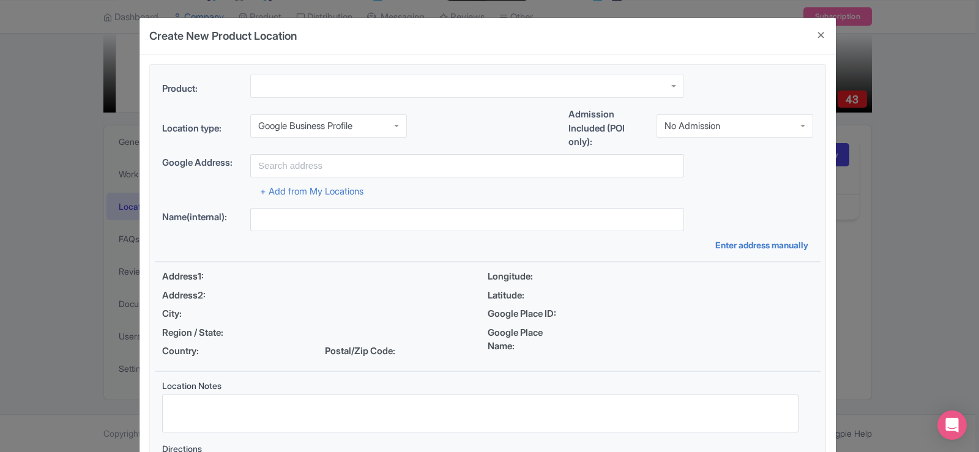
click at [529, 123] on div "Location type: Google Business Profile Google Business Profile Business Address…" at bounding box center [488, 131] width 666 height 46
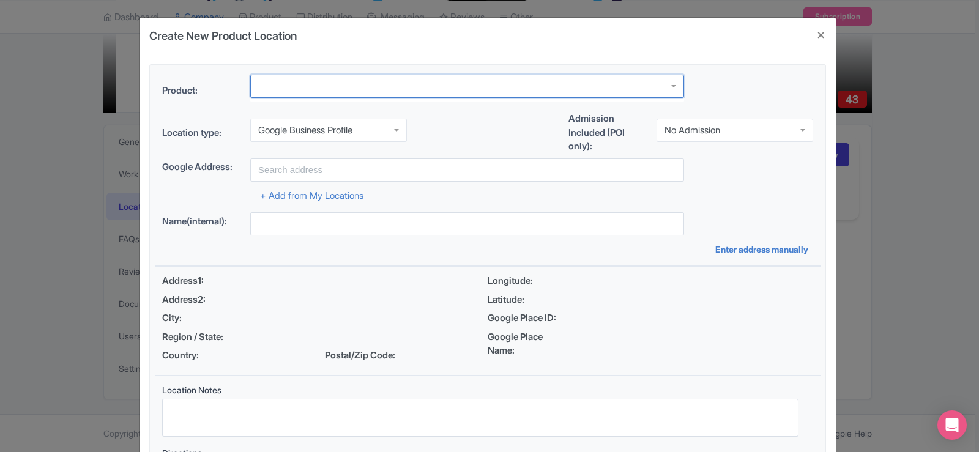
click at [508, 90] on div at bounding box center [467, 86] width 434 height 23
click at [670, 89] on div at bounding box center [467, 86] width 434 height 23
click at [533, 84] on div at bounding box center [467, 86] width 434 height 23
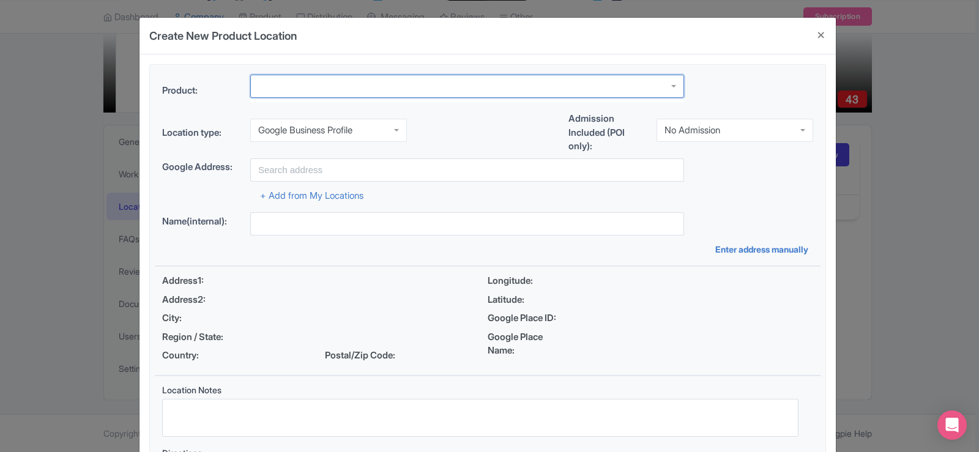
click at [533, 84] on div at bounding box center [467, 86] width 434 height 23
click at [459, 169] on input "text" at bounding box center [467, 169] width 434 height 23
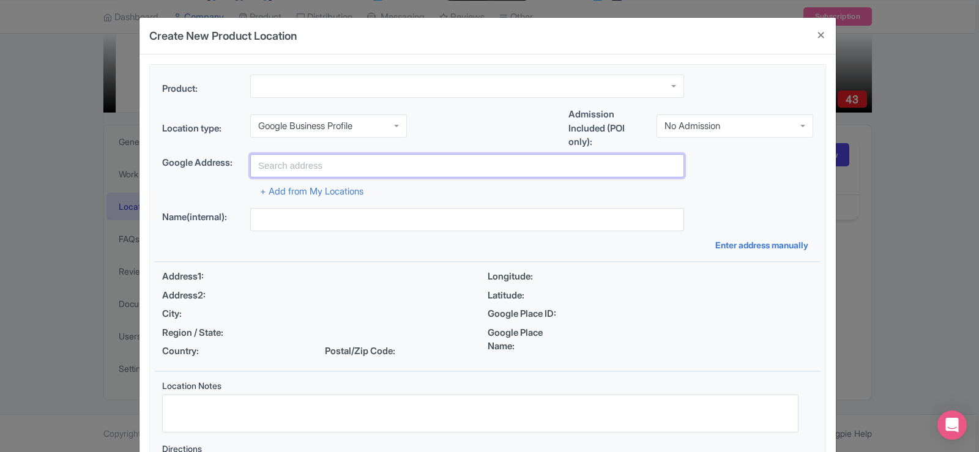
paste input "4 Platt close Pakenham"
type input "4 Platt close Pakenham"
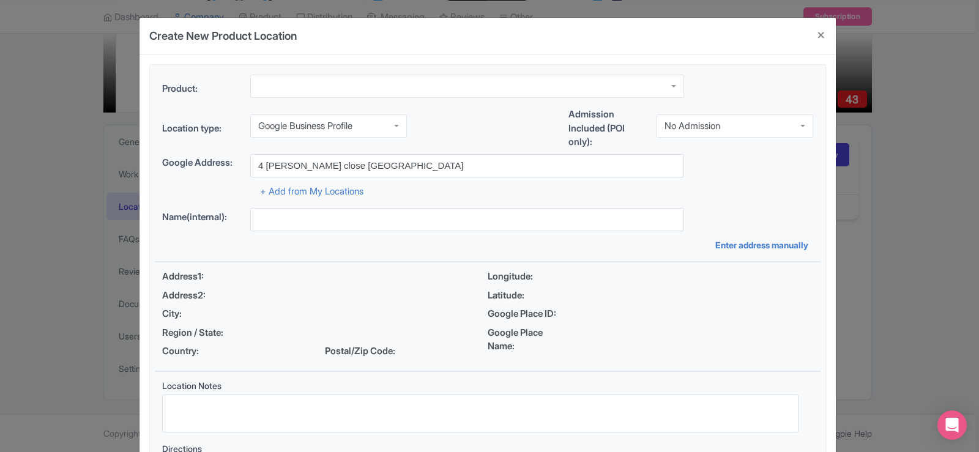
click at [456, 190] on div "+ Add from My Locations" at bounding box center [487, 187] width 651 height 21
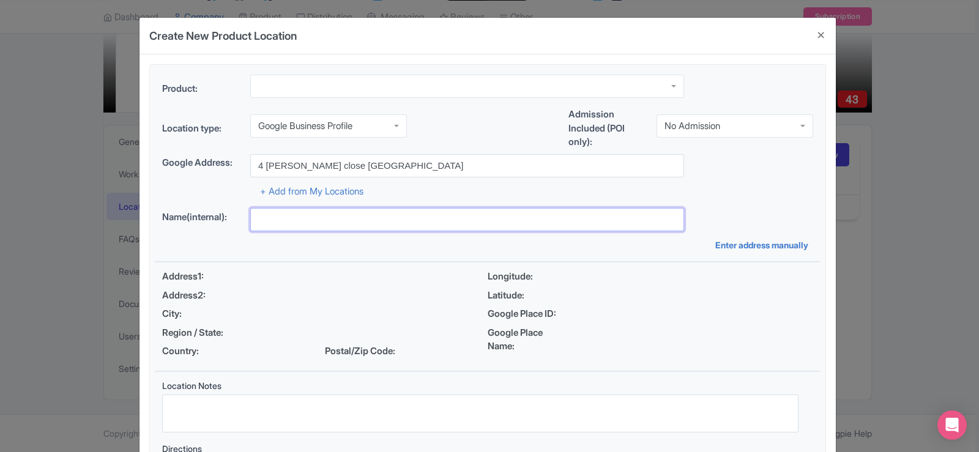
click at [437, 219] on input "text" at bounding box center [467, 219] width 434 height 23
type input "Chauffeured Services [GEOGRAPHIC_DATA]"
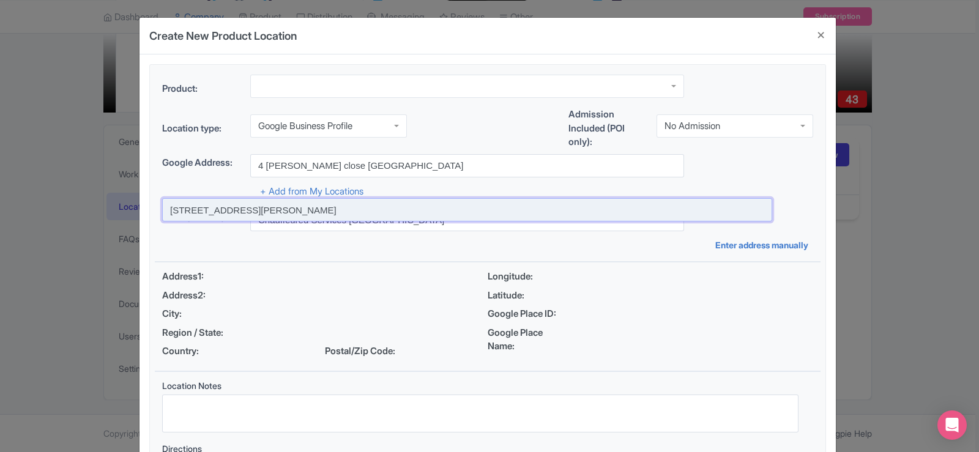
click at [248, 204] on input at bounding box center [467, 209] width 610 height 23
type input "4 Platt Close, Pakenham VIC, Australia"
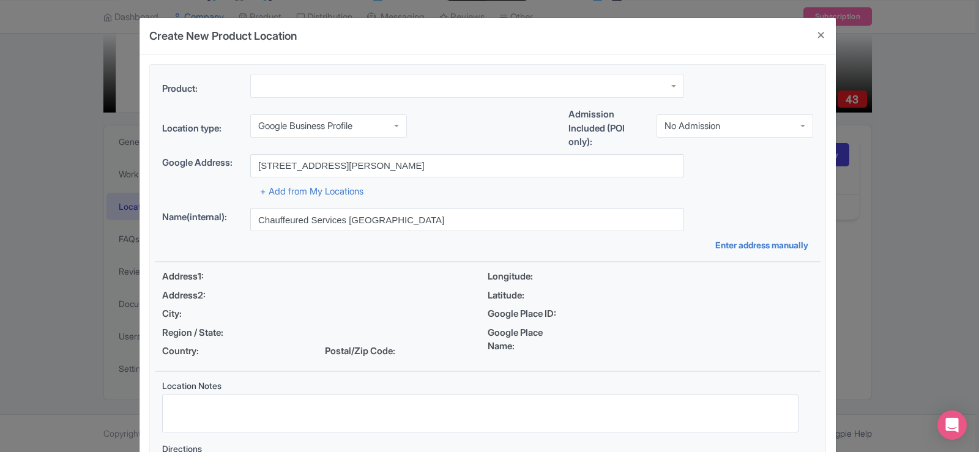
type input "4 Platt Close, Pakenham VIC, Australia"
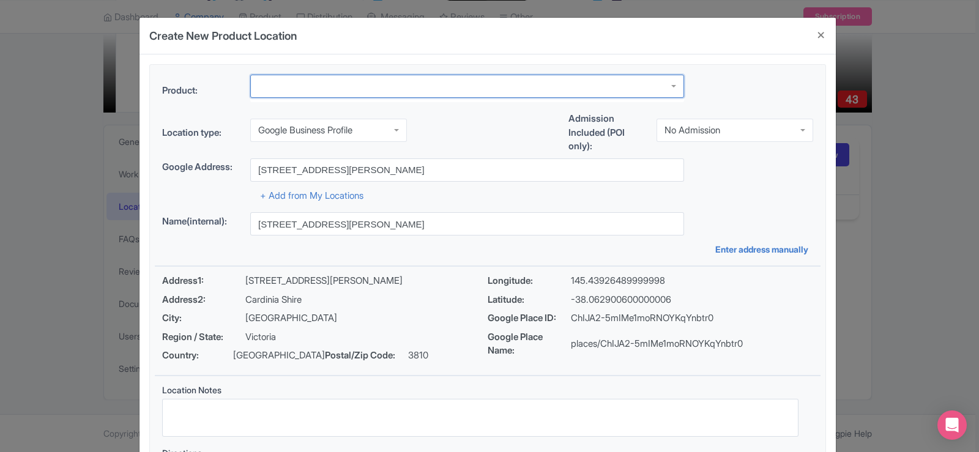
click at [308, 84] on div at bounding box center [467, 86] width 434 height 23
click at [321, 82] on div at bounding box center [467, 86] width 434 height 23
click at [618, 344] on p "places/ChIJA2-5mIMe1moRNOYKqYnbtr0" at bounding box center [657, 344] width 172 height 14
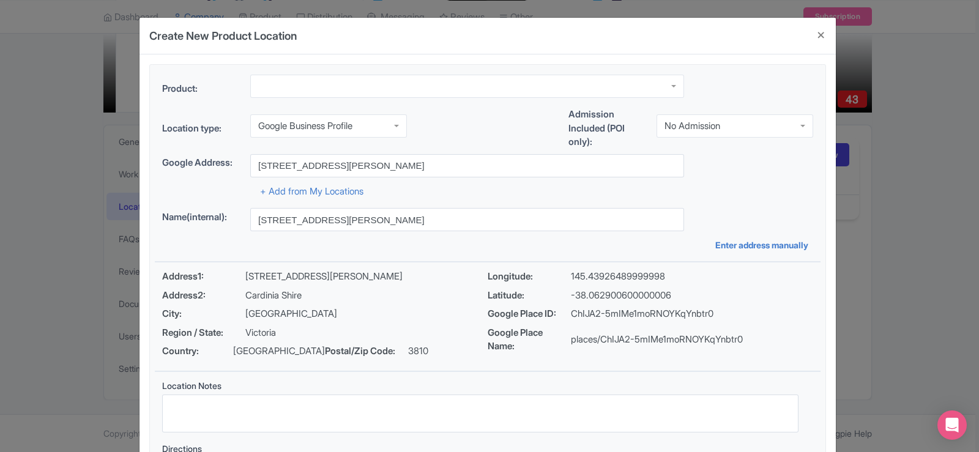
click at [298, 286] on div "Address1: 4 Platt Close Address2: Cardinia Shire City: Pakenham Region / State:…" at bounding box center [324, 317] width 325 height 94
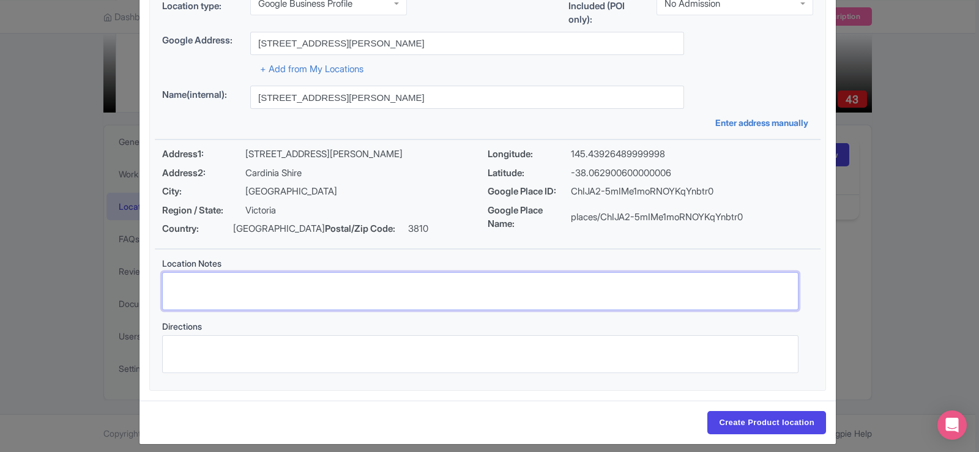
click at [291, 284] on textarea "Location Notes" at bounding box center [480, 291] width 636 height 38
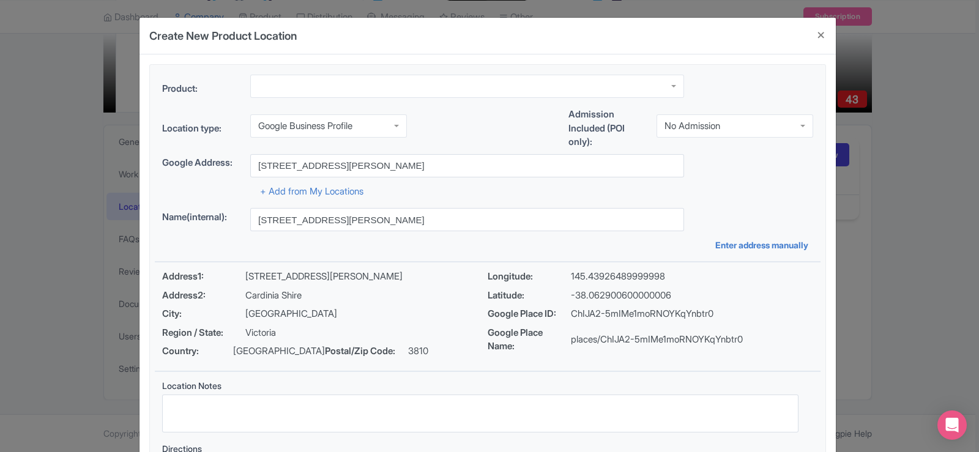
click at [321, 80] on div at bounding box center [467, 86] width 434 height 23
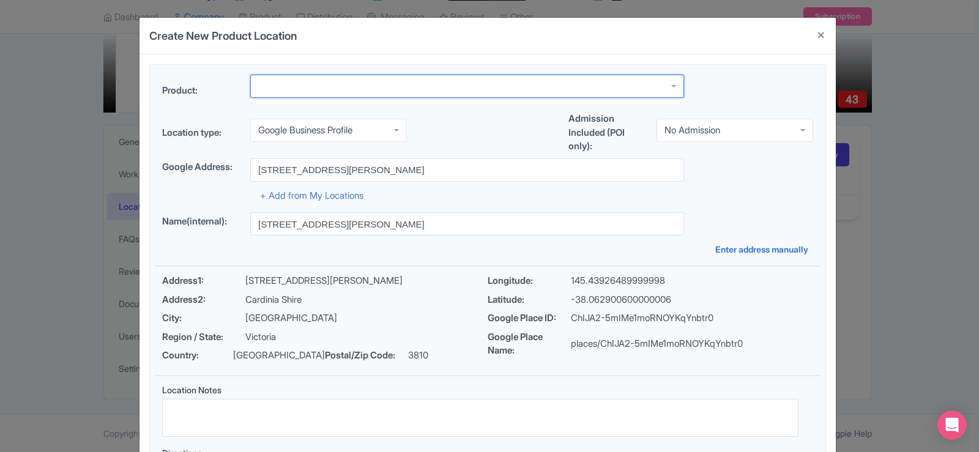
click at [321, 84] on div at bounding box center [467, 86] width 434 height 23
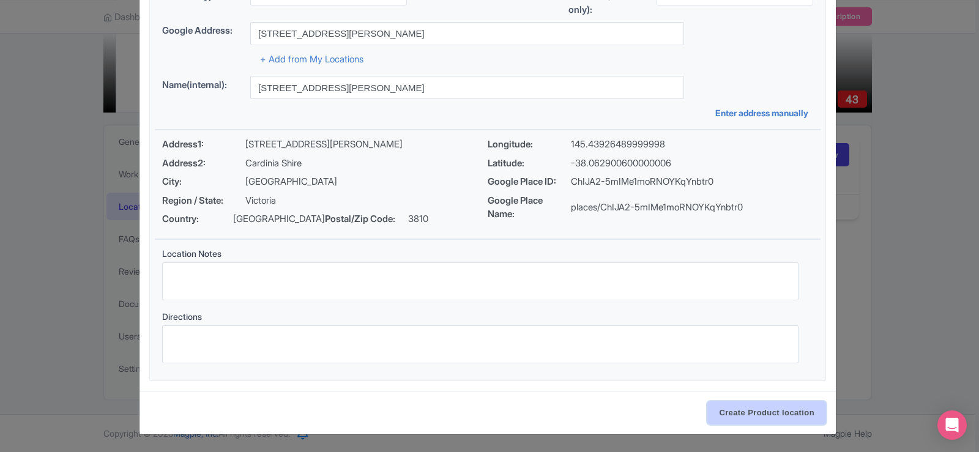
click at [746, 420] on input "Create Product location" at bounding box center [766, 412] width 119 height 23
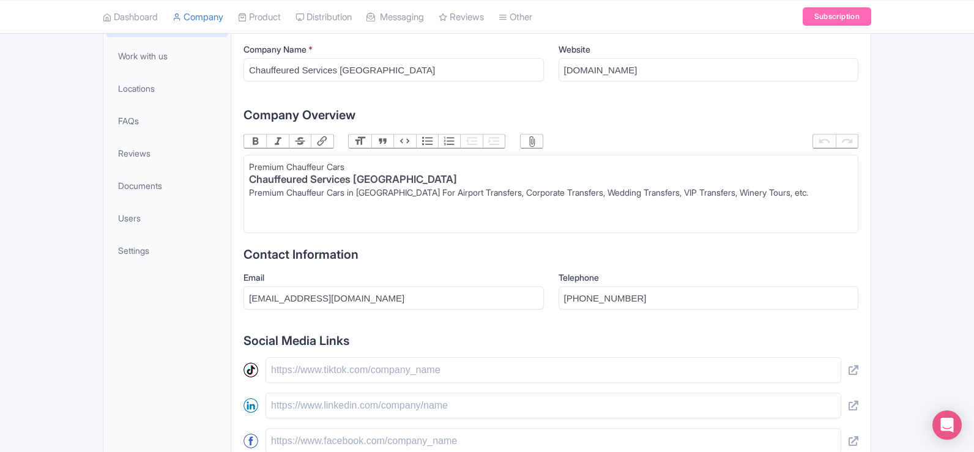
scroll to position [281, 0]
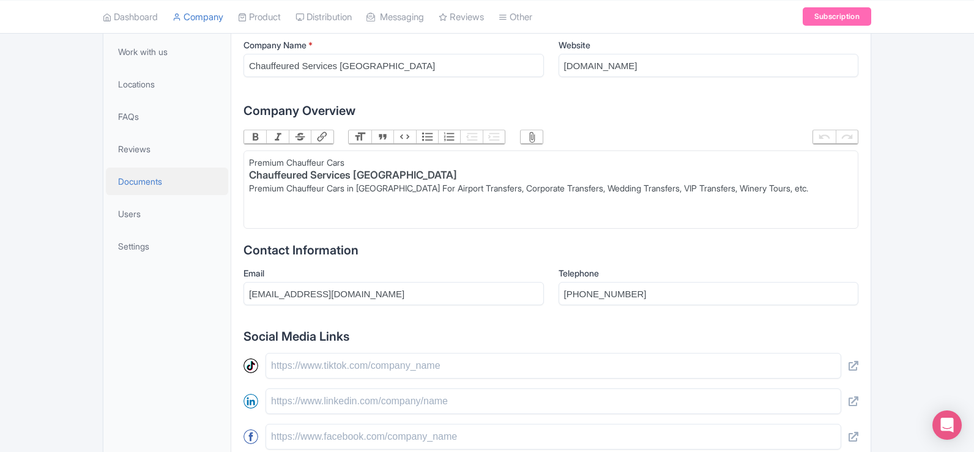
click at [156, 185] on span "Documents" at bounding box center [140, 181] width 44 height 13
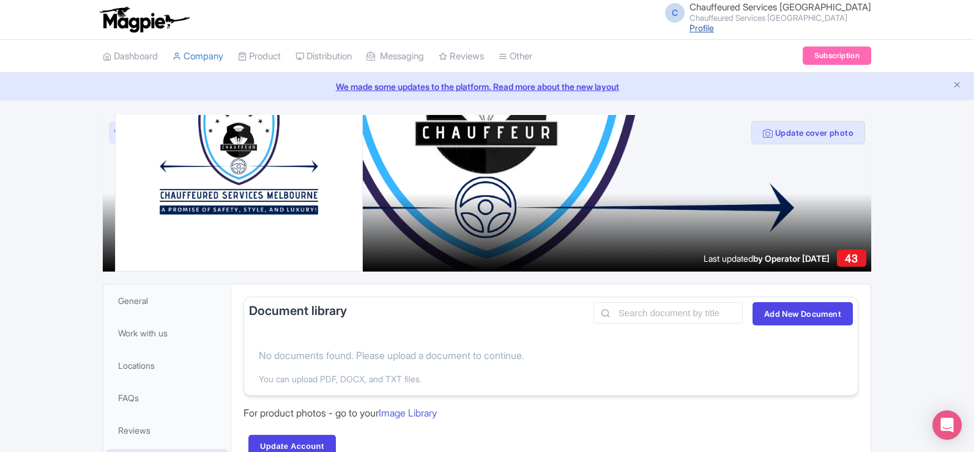
click at [714, 26] on link "Profile" at bounding box center [701, 28] width 24 height 10
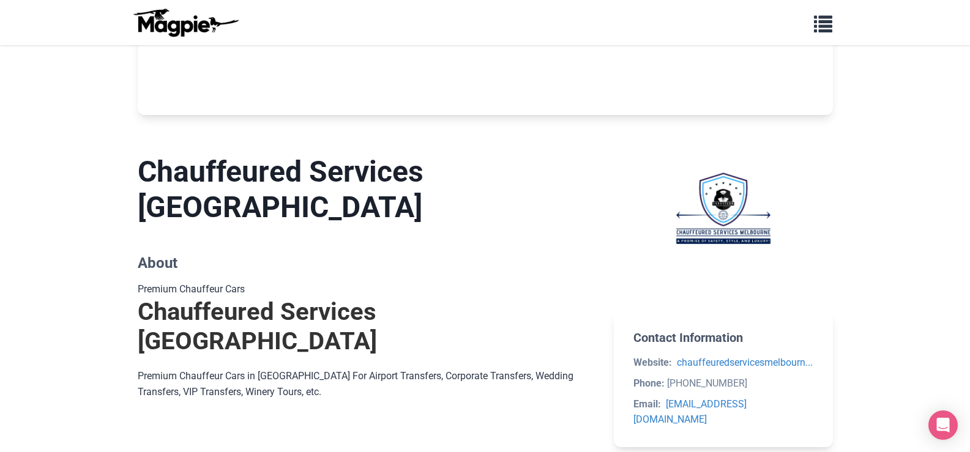
scroll to position [587, 0]
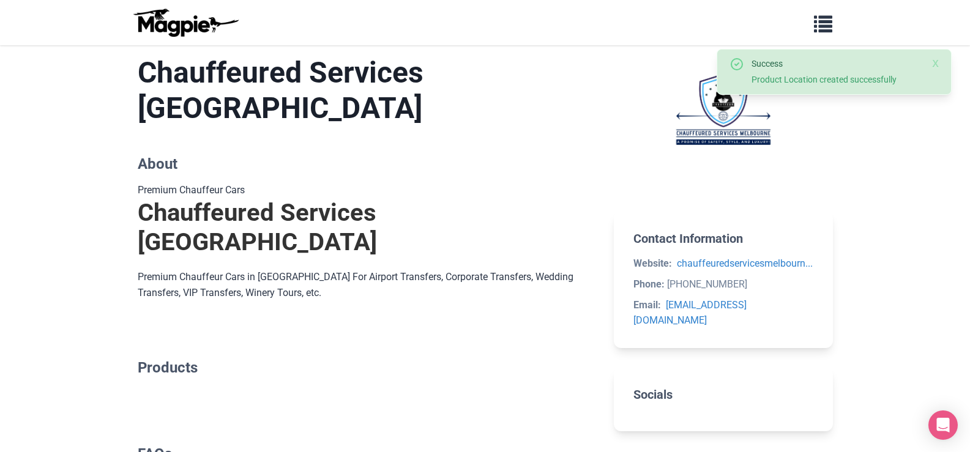
scroll to position [832, 0]
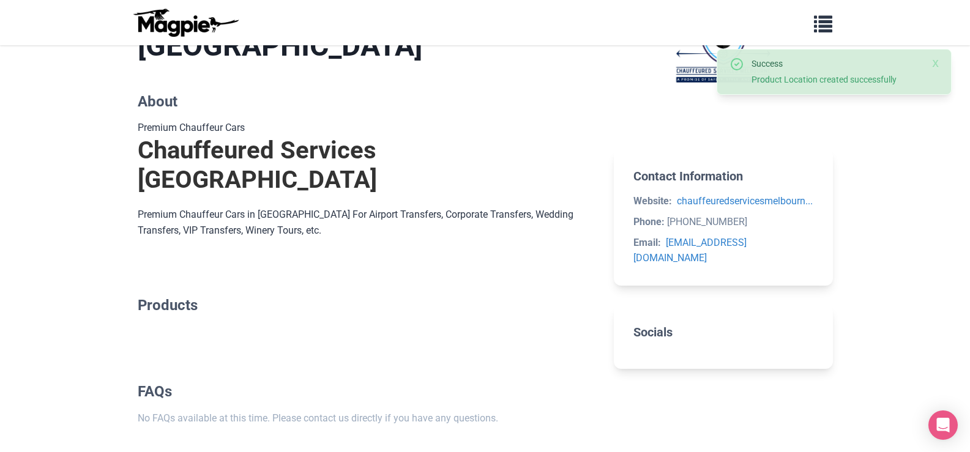
click at [512, 277] on section "Products" at bounding box center [366, 310] width 457 height 67
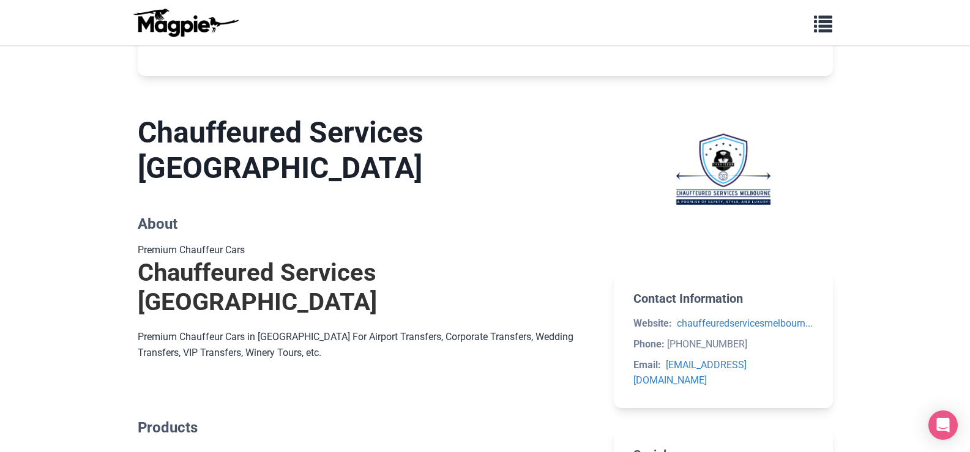
scroll to position [771, 0]
